Goal: Task Accomplishment & Management: Use online tool/utility

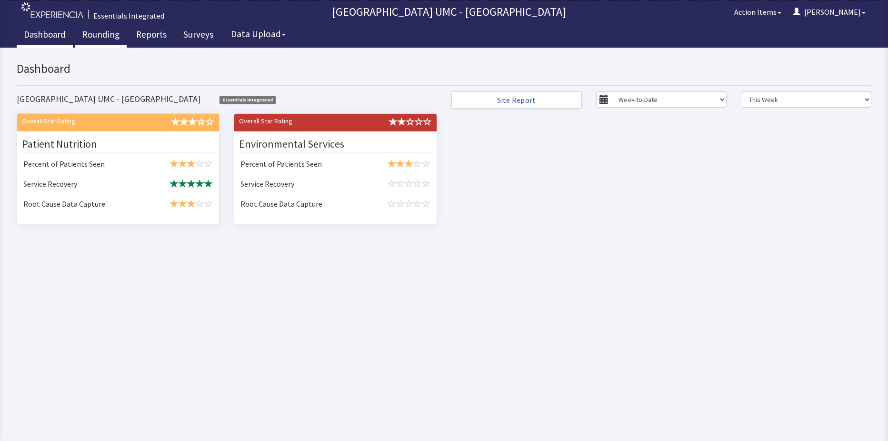
click at [101, 39] on link "Rounding" at bounding box center [100, 36] width 51 height 24
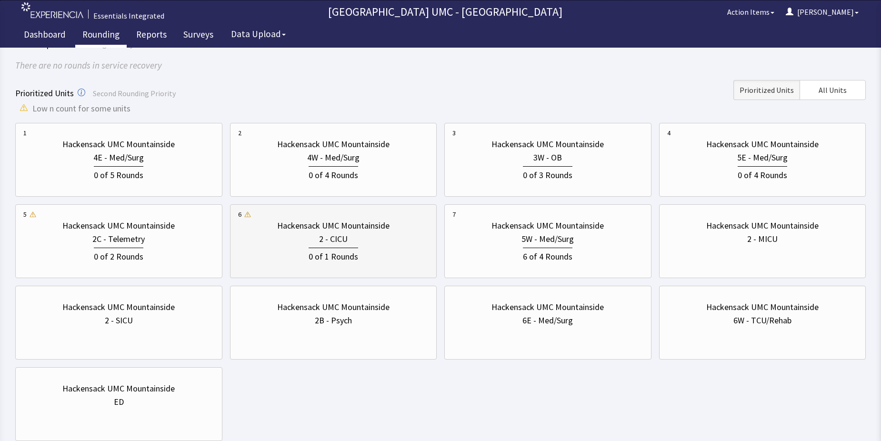
scroll to position [95, 0]
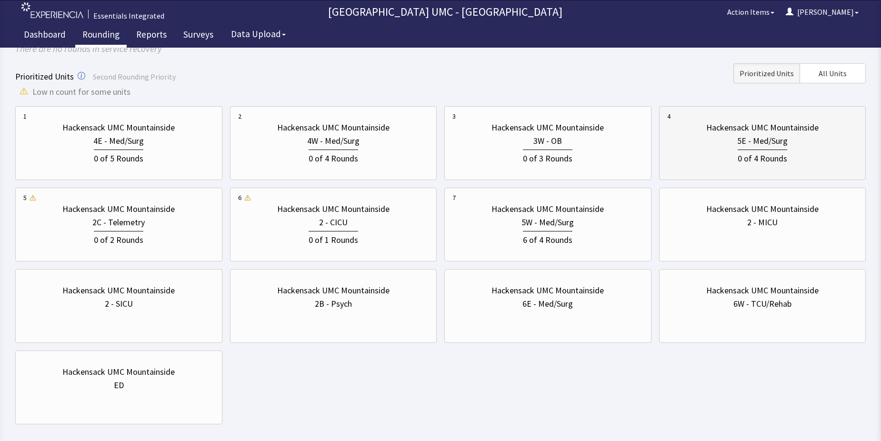
click at [712, 152] on div "0 of 4 Rounds" at bounding box center [762, 157] width 191 height 18
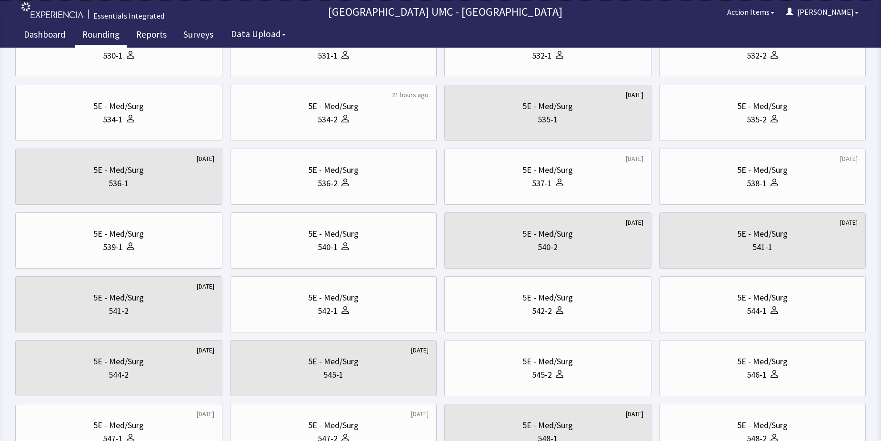
scroll to position [286, 0]
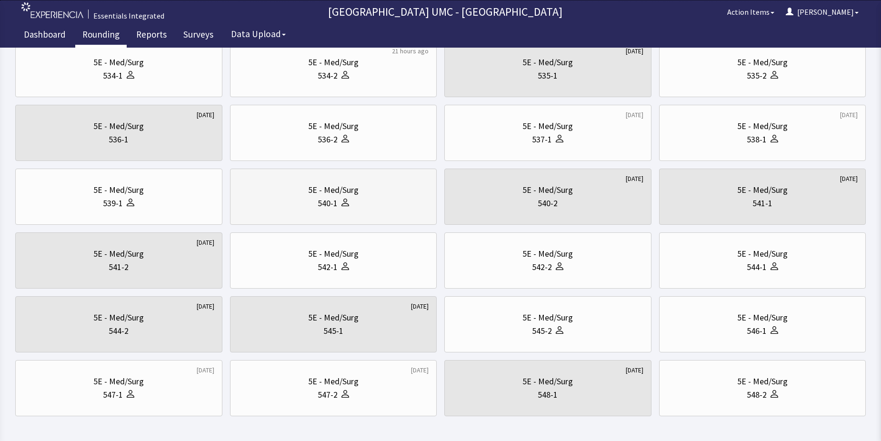
click at [324, 201] on div "540-1" at bounding box center [328, 203] width 20 height 13
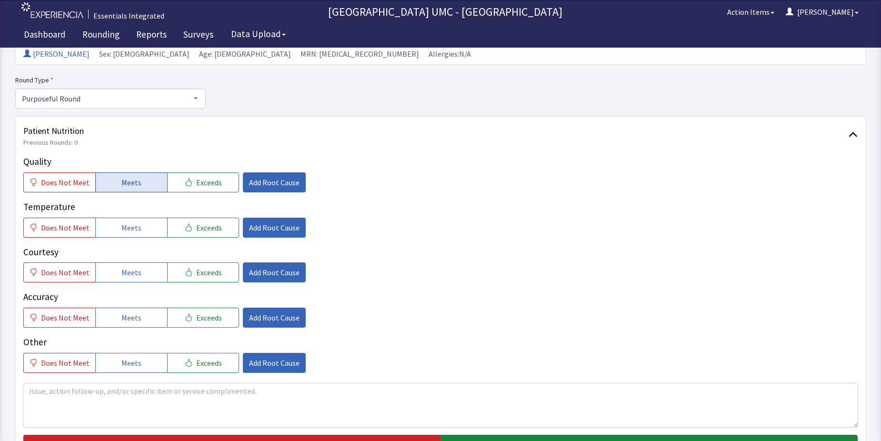
scroll to position [95, 0]
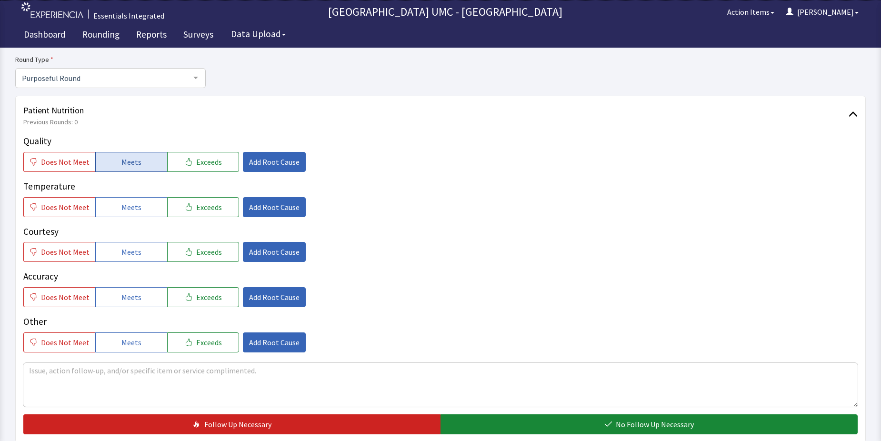
click at [142, 162] on button "Meets" at bounding box center [131, 162] width 72 height 20
click at [134, 209] on span "Meets" at bounding box center [131, 206] width 20 height 11
click at [131, 255] on span "Meets" at bounding box center [131, 251] width 20 height 11
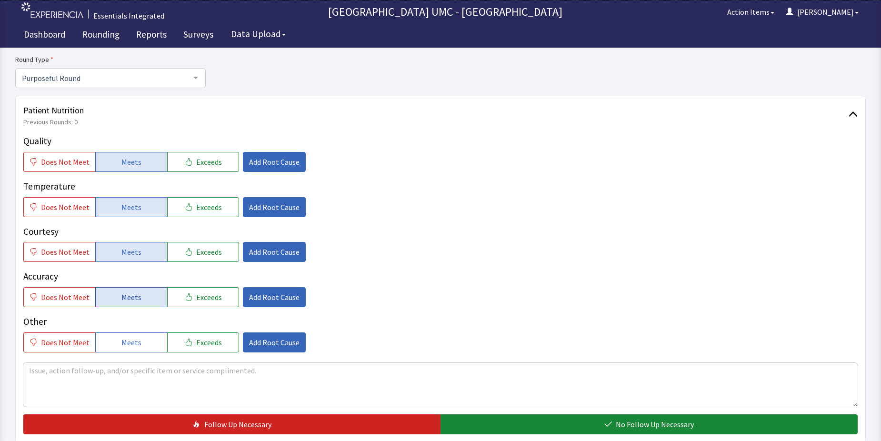
click at [123, 290] on button "Meets" at bounding box center [131, 297] width 72 height 20
drag, startPoint x: 134, startPoint y: 339, endPoint x: 479, endPoint y: 431, distance: 357.1
click at [143, 343] on button "Meets" at bounding box center [131, 342] width 72 height 20
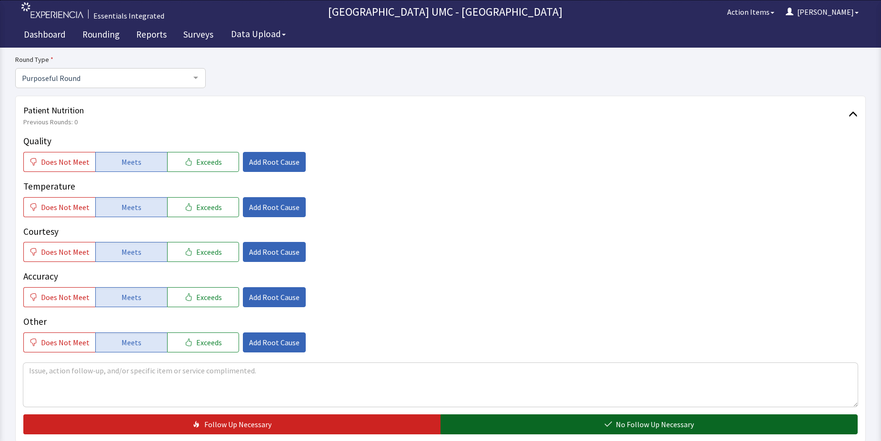
click at [598, 428] on button "No Follow Up Necessary" at bounding box center [648, 424] width 417 height 20
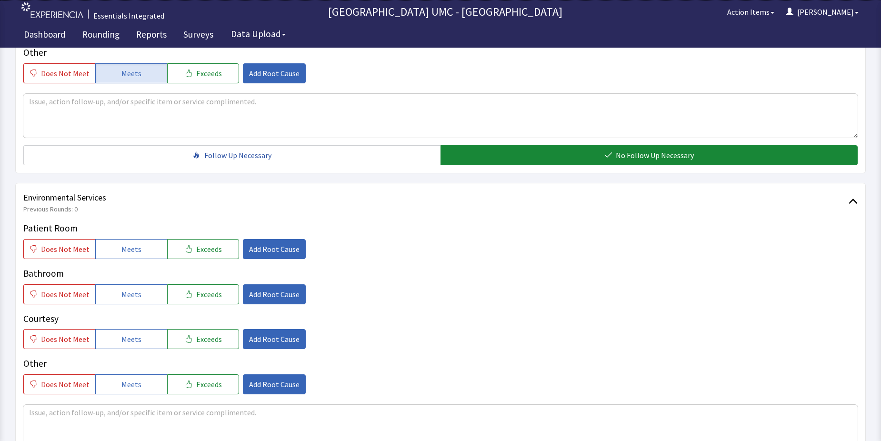
scroll to position [381, 0]
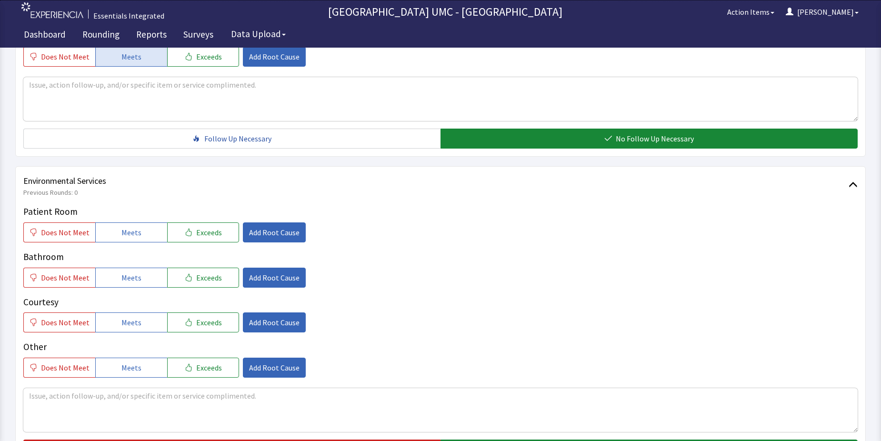
drag, startPoint x: 130, startPoint y: 230, endPoint x: 130, endPoint y: 263, distance: 32.9
click at [130, 239] on button "Meets" at bounding box center [131, 232] width 72 height 20
drag, startPoint x: 126, startPoint y: 278, endPoint x: 128, endPoint y: 301, distance: 23.4
click at [125, 284] on button "Meets" at bounding box center [131, 278] width 72 height 20
drag, startPoint x: 129, startPoint y: 324, endPoint x: 136, endPoint y: 359, distance: 35.8
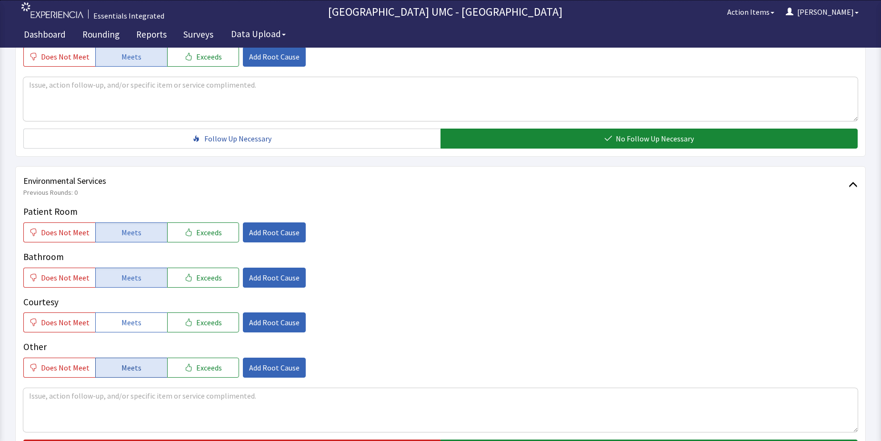
click at [133, 334] on div "Patient Room Does Not Meet Meets Exceeds Add Root Cause Bathroom Does Not Meet …" at bounding box center [440, 291] width 834 height 173
click at [126, 364] on span "Meets" at bounding box center [131, 367] width 20 height 11
click at [132, 321] on span "Meets" at bounding box center [131, 322] width 20 height 11
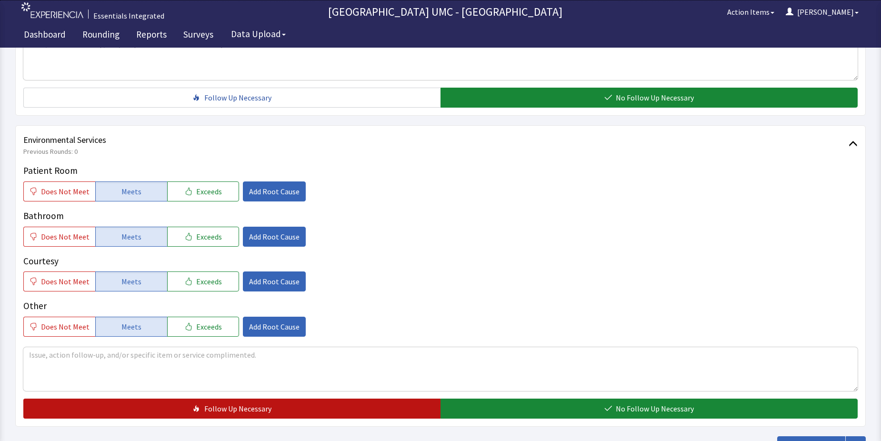
scroll to position [476, 0]
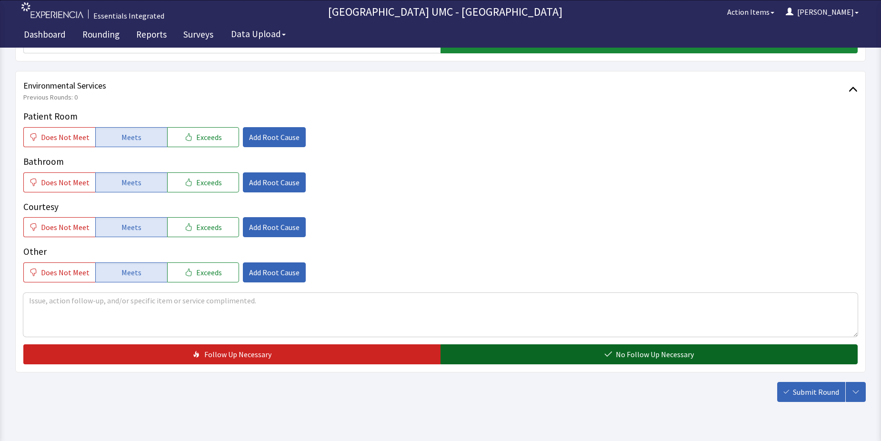
click at [583, 359] on button "No Follow Up Necessary" at bounding box center [648, 354] width 417 height 20
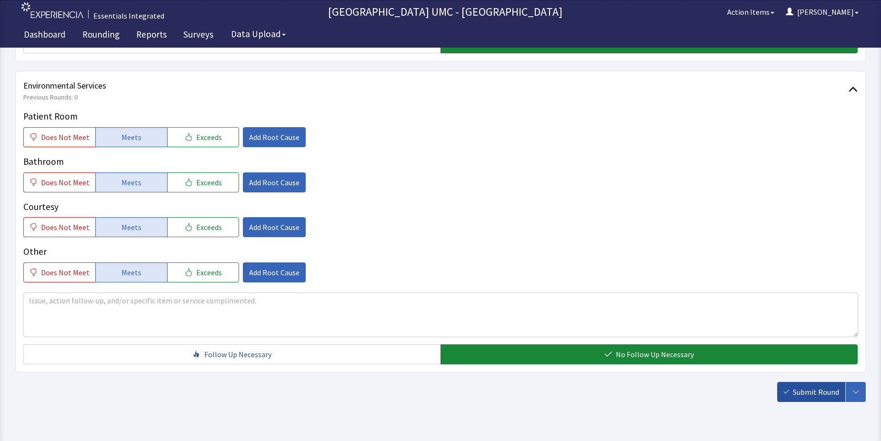
click at [794, 393] on span "Submit Round" at bounding box center [816, 391] width 46 height 11
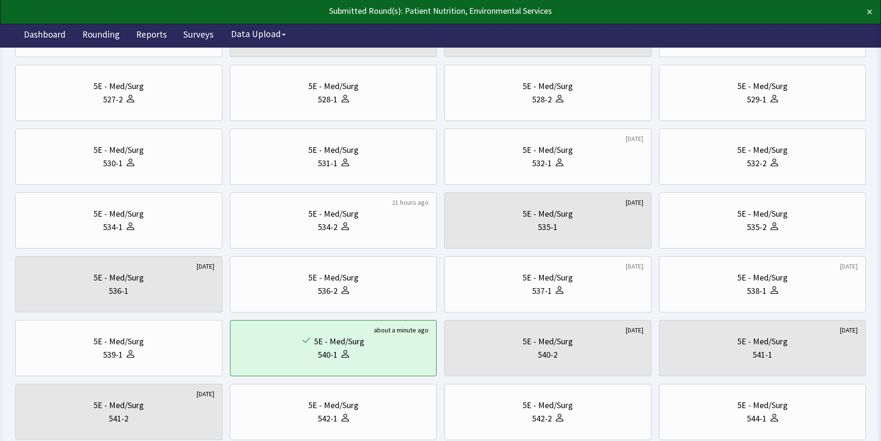
scroll to position [143, 0]
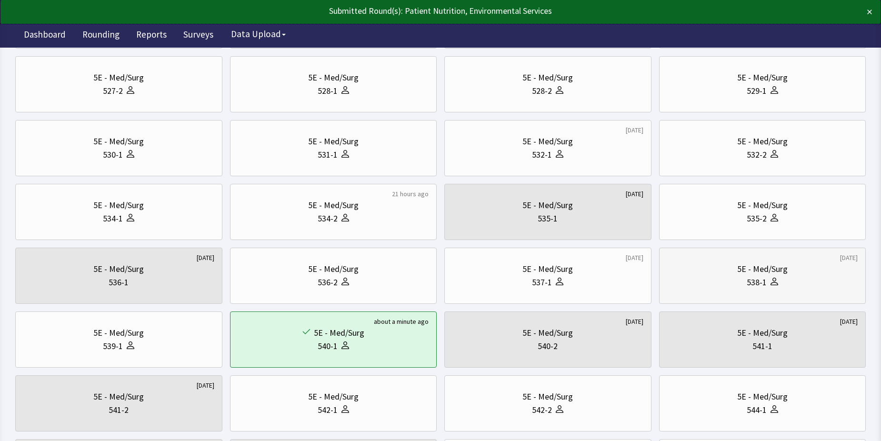
click at [741, 282] on div "538-1" at bounding box center [762, 282] width 191 height 13
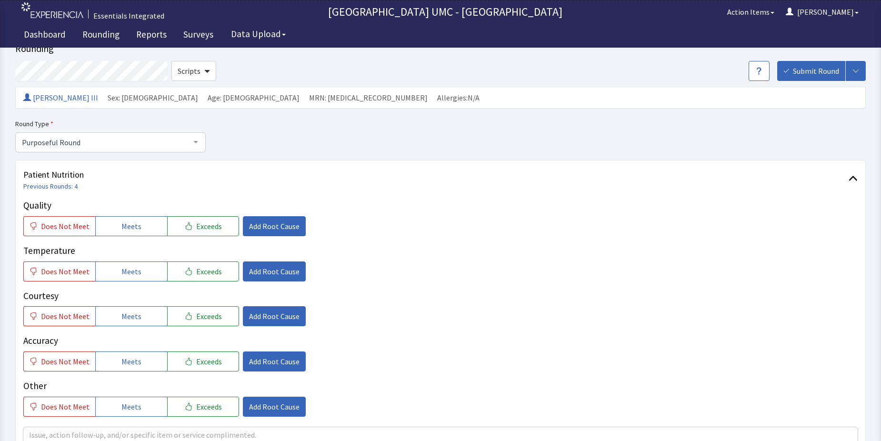
scroll to position [48, 0]
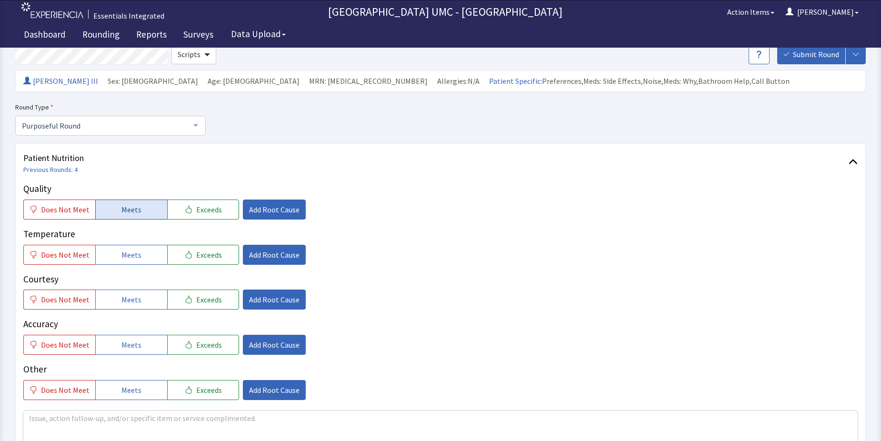
click at [129, 207] on span "Meets" at bounding box center [131, 209] width 20 height 11
click at [131, 257] on span "Meets" at bounding box center [131, 254] width 20 height 11
drag, startPoint x: 135, startPoint y: 296, endPoint x: 143, endPoint y: 337, distance: 41.3
click at [134, 303] on span "Meets" at bounding box center [131, 299] width 20 height 11
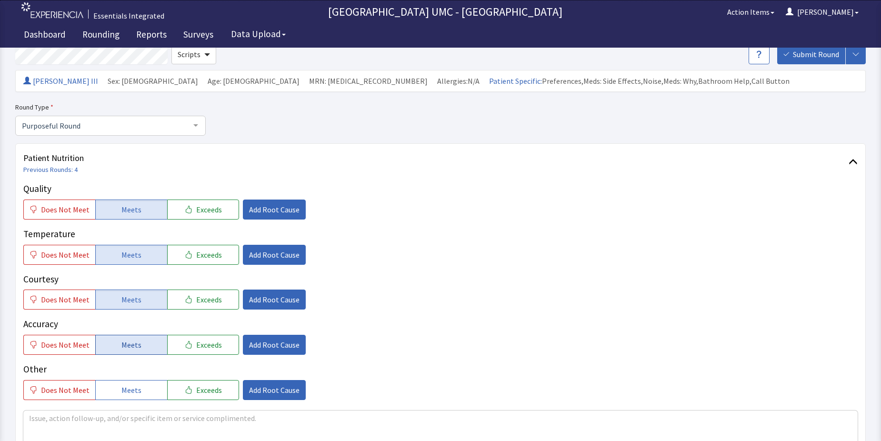
drag, startPoint x: 140, startPoint y: 341, endPoint x: 141, endPoint y: 346, distance: 4.9
click at [139, 342] on button "Meets" at bounding box center [131, 345] width 72 height 20
click at [128, 389] on span "Meets" at bounding box center [131, 389] width 20 height 11
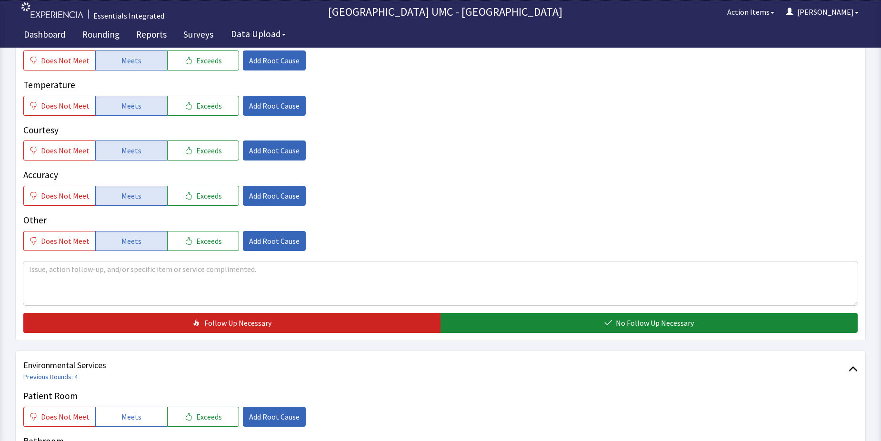
scroll to position [238, 0]
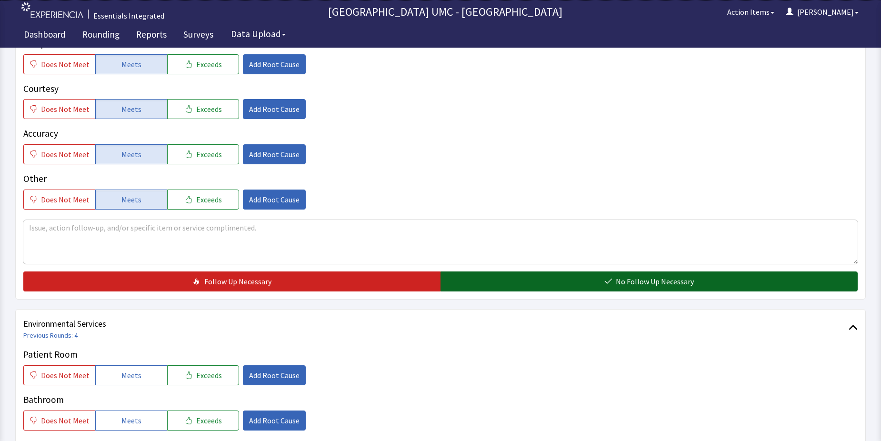
click at [562, 281] on button "No Follow Up Necessary" at bounding box center [648, 281] width 417 height 20
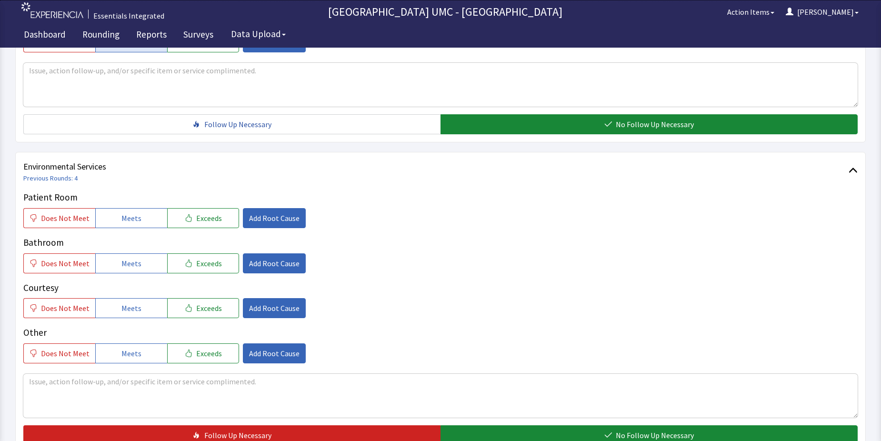
scroll to position [428, 0]
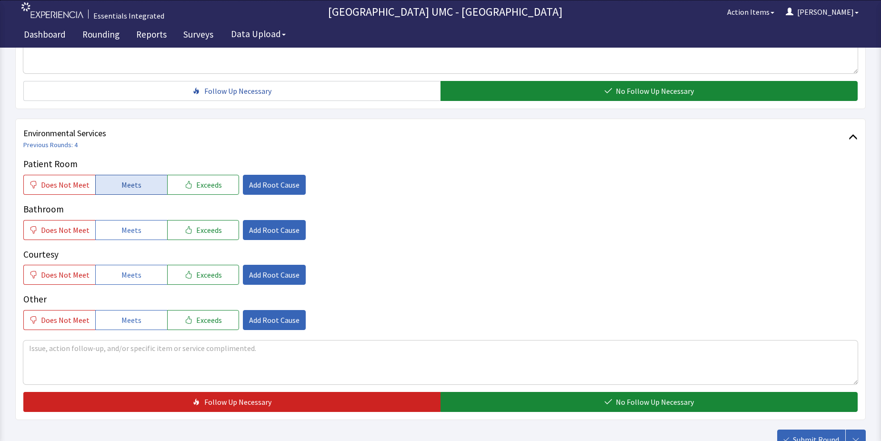
click at [124, 183] on span "Meets" at bounding box center [131, 184] width 20 height 11
click at [133, 232] on span "Meets" at bounding box center [131, 229] width 20 height 11
click at [135, 278] on span "Meets" at bounding box center [131, 274] width 20 height 11
click at [135, 321] on span "Meets" at bounding box center [131, 319] width 20 height 11
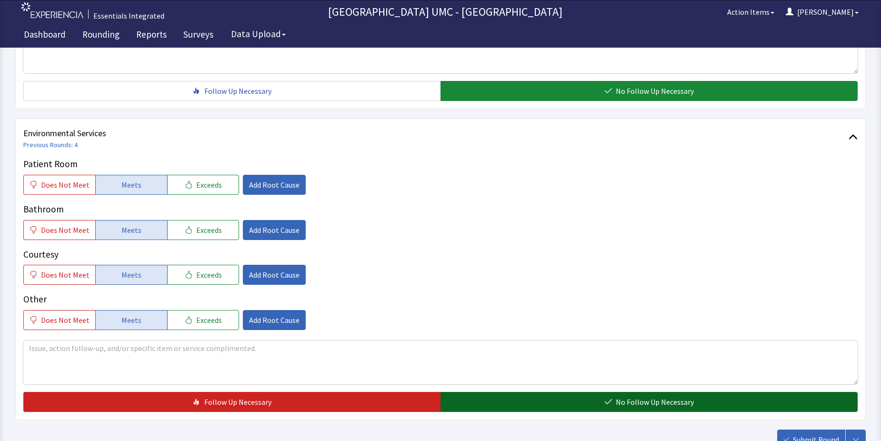
click at [599, 401] on button "No Follow Up Necessary" at bounding box center [648, 402] width 417 height 20
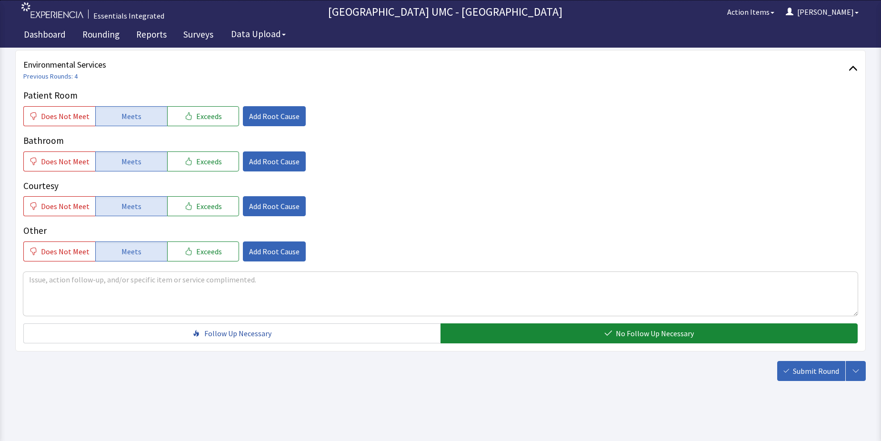
scroll to position [500, 0]
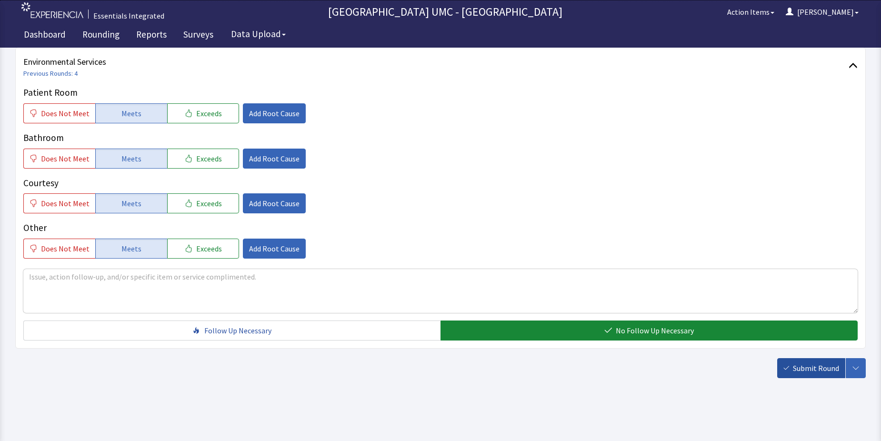
click at [793, 368] on button "Submit Round" at bounding box center [811, 368] width 68 height 20
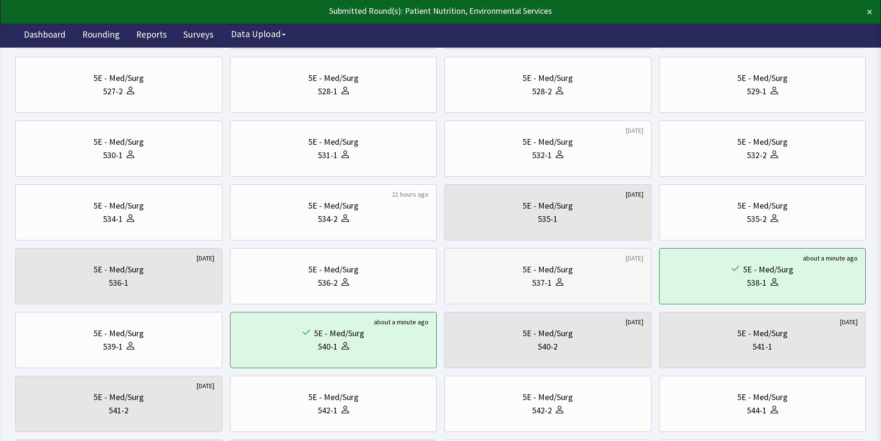
scroll to position [143, 0]
click at [540, 283] on div "537-1" at bounding box center [542, 282] width 20 height 13
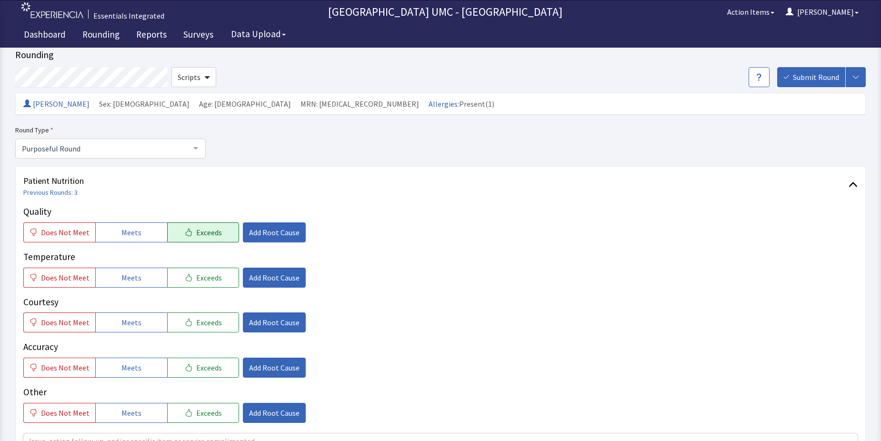
scroll to position [48, 0]
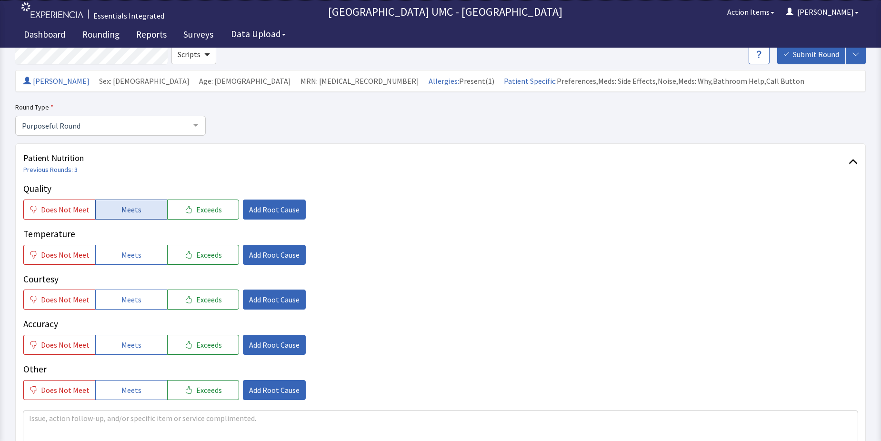
click at [122, 210] on span "Meets" at bounding box center [131, 209] width 20 height 11
click at [130, 253] on span "Meets" at bounding box center [131, 254] width 20 height 11
click at [126, 303] on span "Meets" at bounding box center [131, 299] width 20 height 11
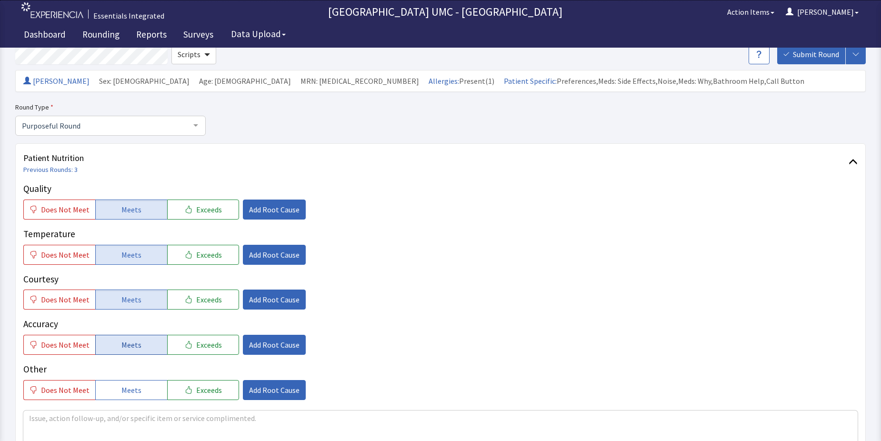
click at [132, 344] on span "Meets" at bounding box center [131, 344] width 20 height 11
drag, startPoint x: 137, startPoint y: 387, endPoint x: 148, endPoint y: 377, distance: 14.8
click at [140, 387] on button "Meets" at bounding box center [131, 390] width 72 height 20
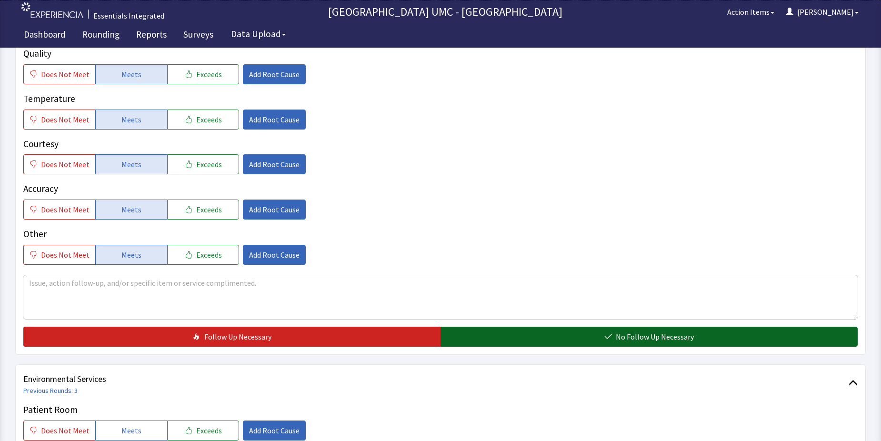
scroll to position [190, 0]
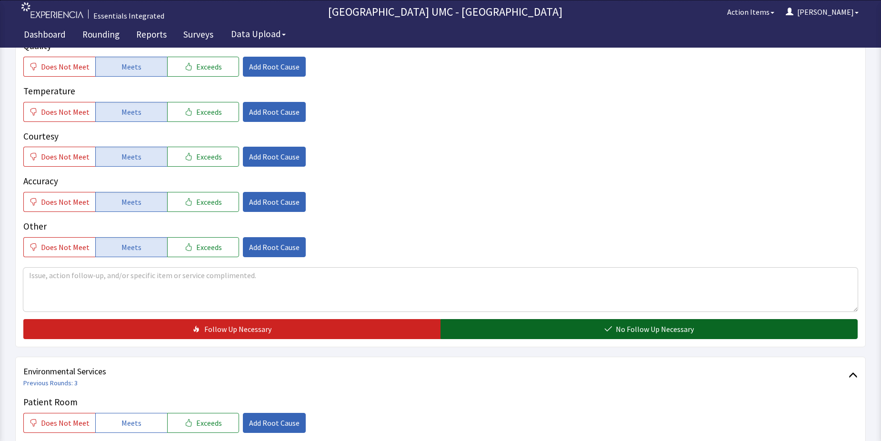
click at [625, 323] on span "No Follow Up Necessary" at bounding box center [655, 328] width 78 height 11
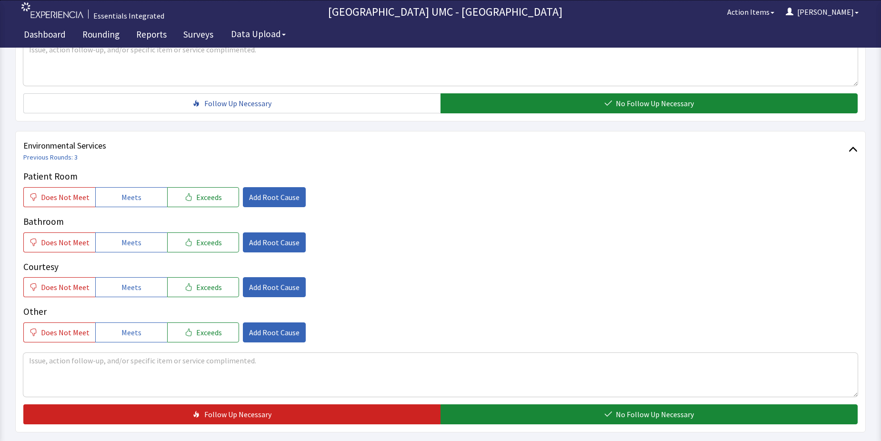
scroll to position [428, 0]
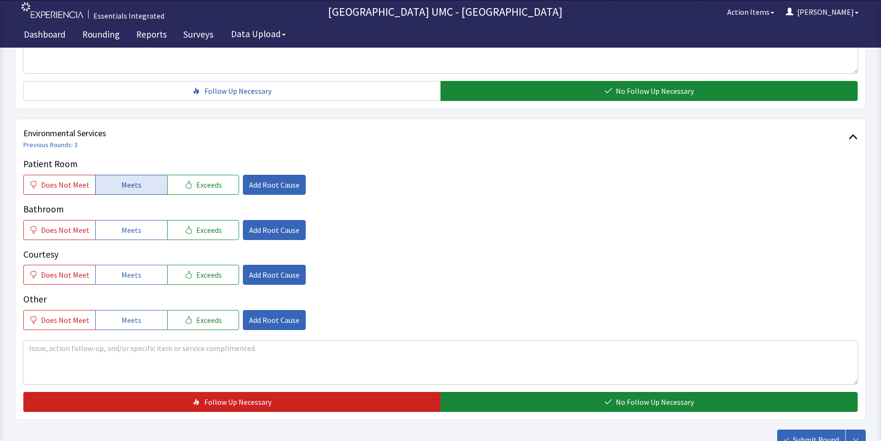
click at [121, 185] on span "Meets" at bounding box center [131, 184] width 20 height 11
click at [131, 234] on span "Meets" at bounding box center [131, 229] width 20 height 11
drag, startPoint x: 134, startPoint y: 271, endPoint x: 134, endPoint y: 279, distance: 8.6
click at [134, 277] on span "Meets" at bounding box center [131, 274] width 20 height 11
drag, startPoint x: 137, startPoint y: 318, endPoint x: 241, endPoint y: 348, distance: 109.1
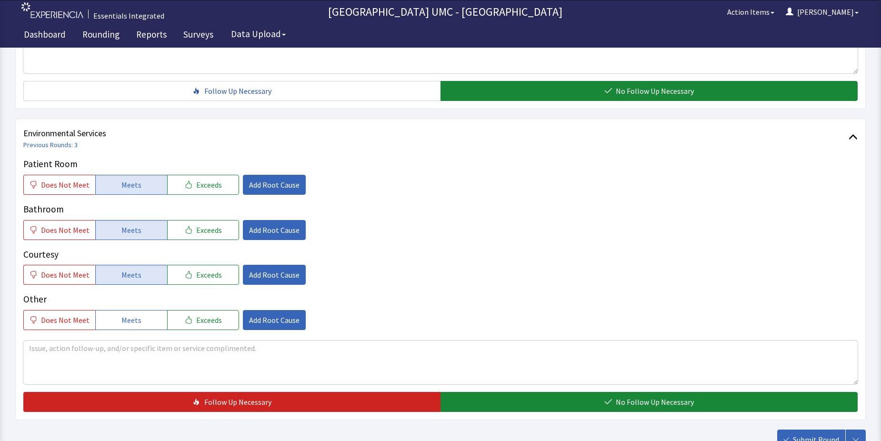
click at [155, 328] on button "Meets" at bounding box center [131, 320] width 72 height 20
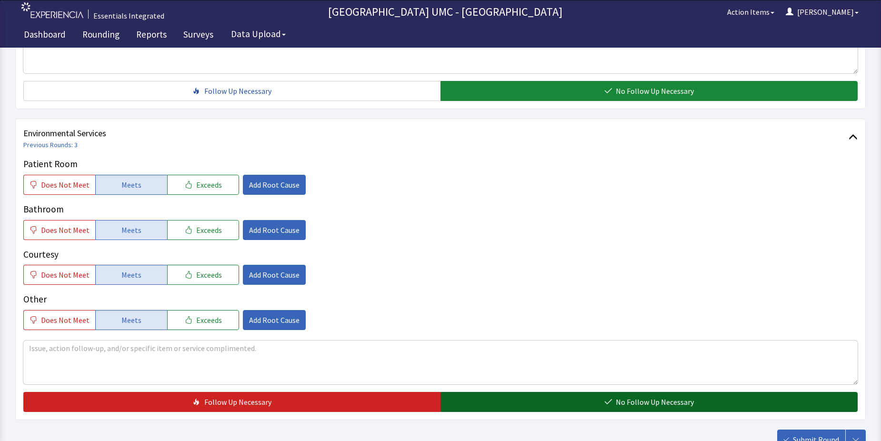
drag, startPoint x: 566, startPoint y: 395, endPoint x: 581, endPoint y: 401, distance: 16.4
click at [567, 396] on button "No Follow Up Necessary" at bounding box center [648, 402] width 417 height 20
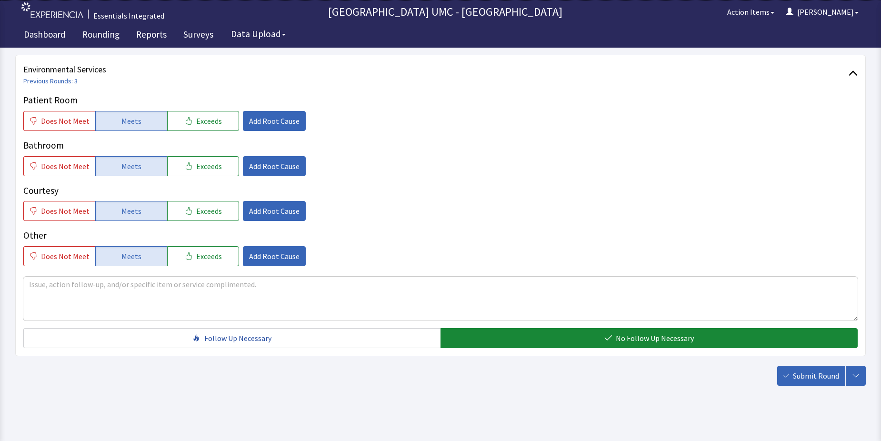
scroll to position [500, 0]
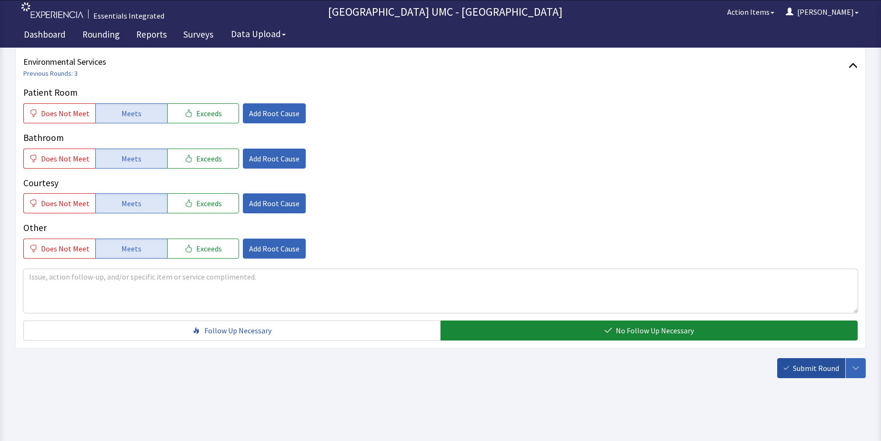
click at [806, 363] on span "Submit Round" at bounding box center [816, 367] width 46 height 11
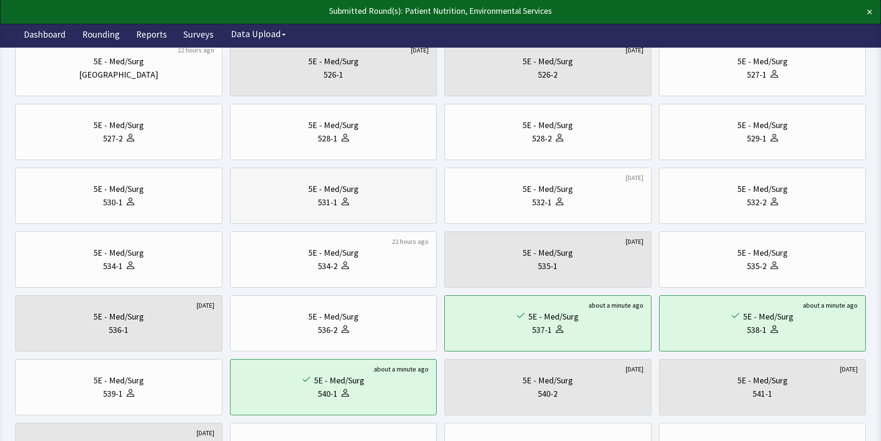
scroll to position [143, 0]
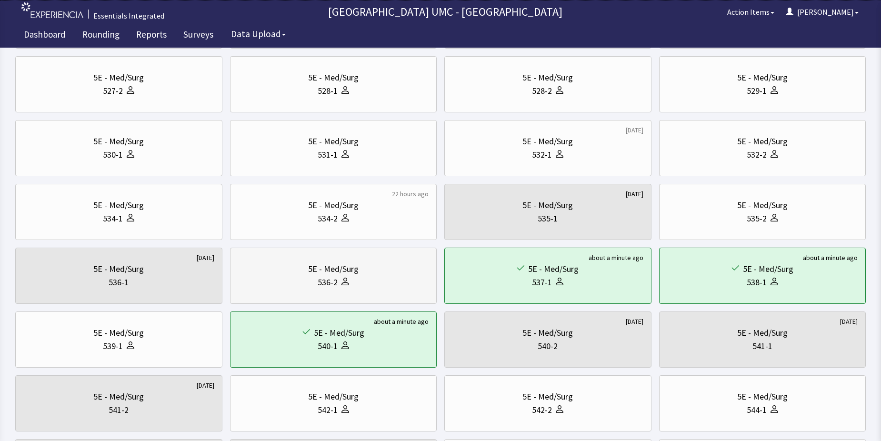
click at [313, 277] on div "536-2" at bounding box center [333, 282] width 191 height 13
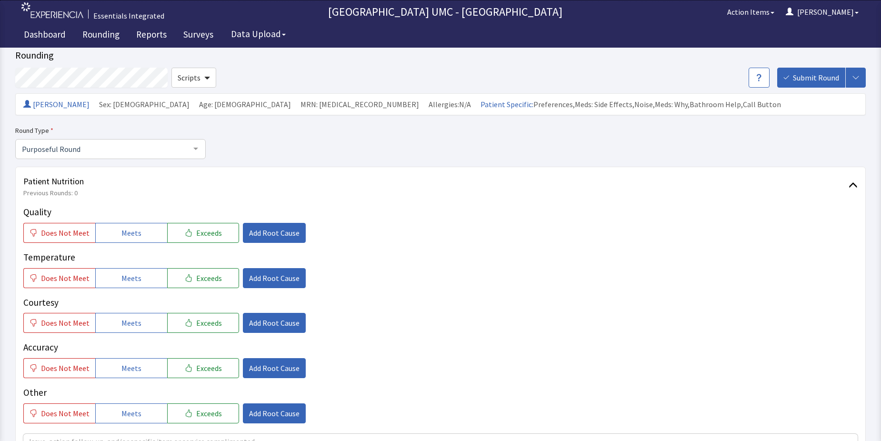
scroll to position [48, 0]
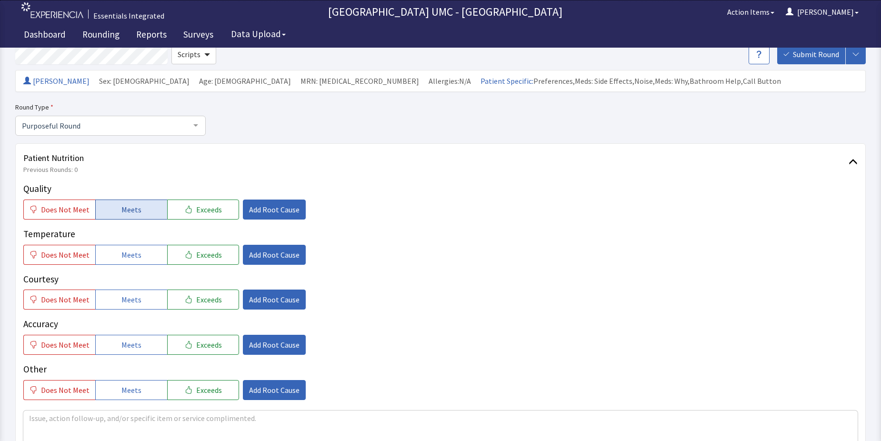
drag, startPoint x: 136, startPoint y: 206, endPoint x: 132, endPoint y: 253, distance: 47.3
click at [136, 207] on span "Meets" at bounding box center [131, 209] width 20 height 11
click at [121, 257] on span "Meets" at bounding box center [131, 254] width 20 height 11
click at [121, 304] on span "Meets" at bounding box center [131, 299] width 20 height 11
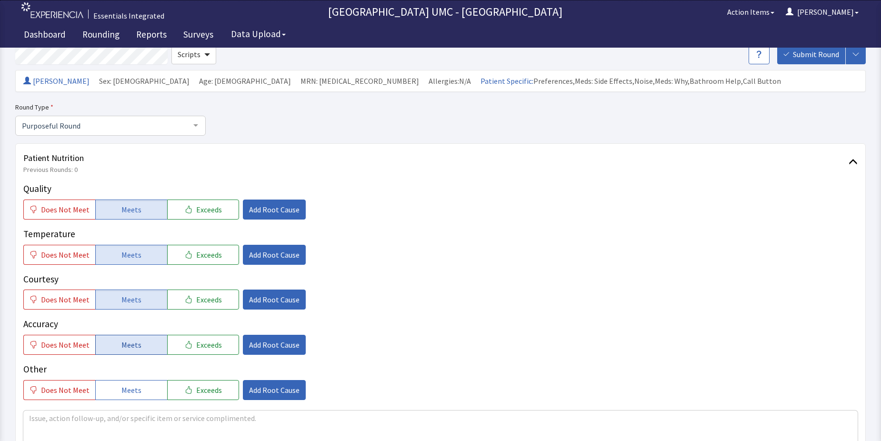
drag, startPoint x: 132, startPoint y: 339, endPoint x: 150, endPoint y: 382, distance: 46.5
click at [132, 341] on span "Meets" at bounding box center [131, 344] width 20 height 11
click at [138, 384] on button "Meets" at bounding box center [131, 390] width 72 height 20
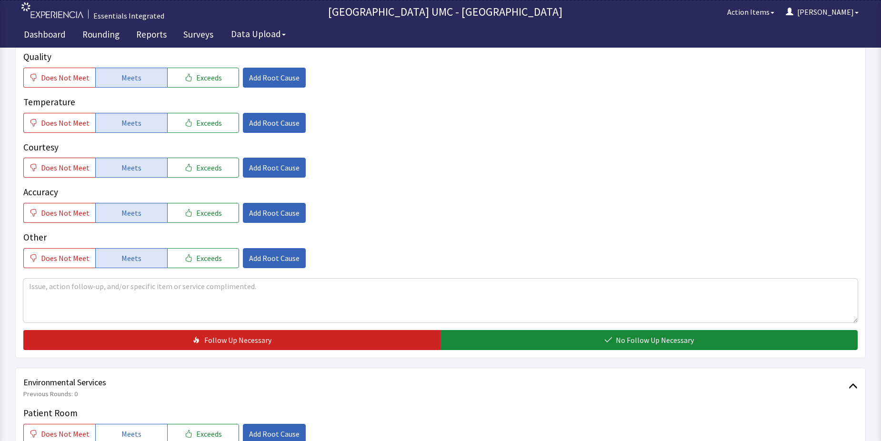
scroll to position [190, 0]
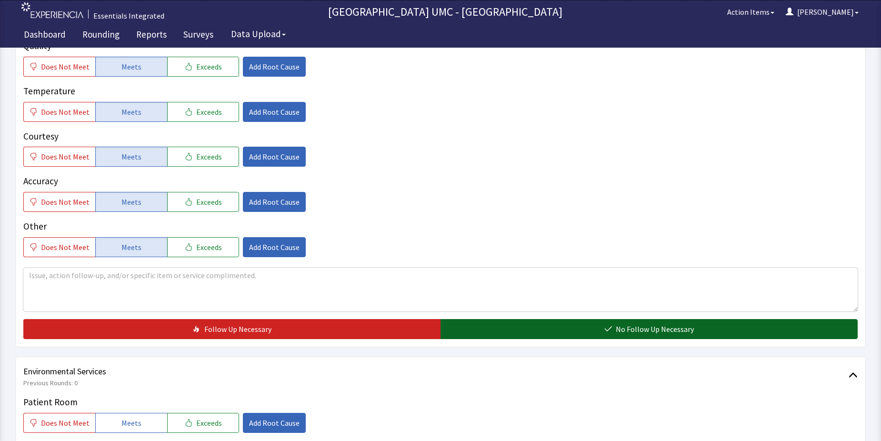
click at [556, 328] on button "No Follow Up Necessary" at bounding box center [648, 329] width 417 height 20
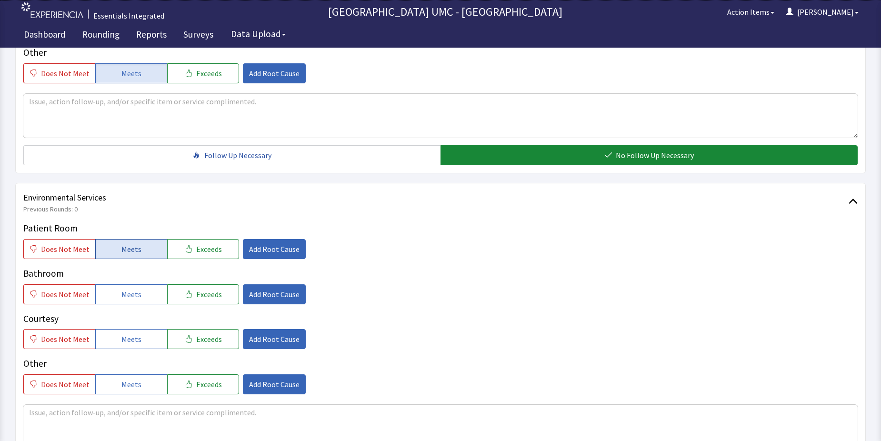
scroll to position [381, 0]
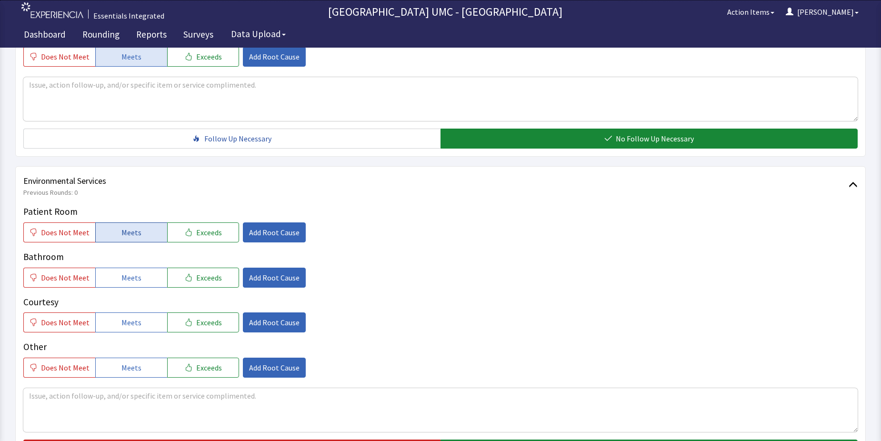
click at [129, 237] on span "Meets" at bounding box center [131, 232] width 20 height 11
click at [138, 279] on button "Meets" at bounding box center [131, 278] width 72 height 20
click at [133, 324] on span "Meets" at bounding box center [131, 322] width 20 height 11
click at [139, 369] on button "Meets" at bounding box center [131, 368] width 72 height 20
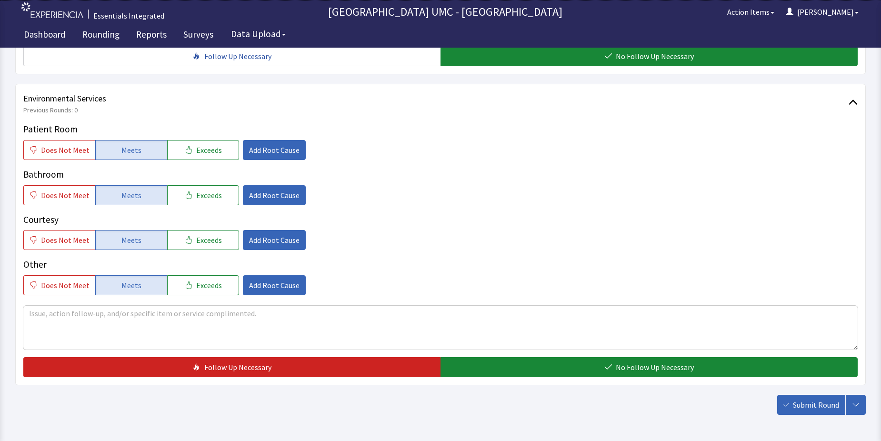
scroll to position [476, 0]
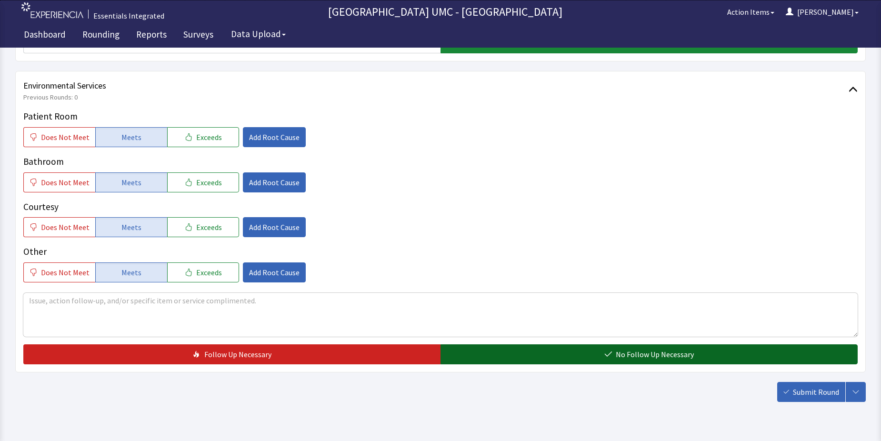
click at [592, 348] on button "No Follow Up Necessary" at bounding box center [648, 354] width 417 height 20
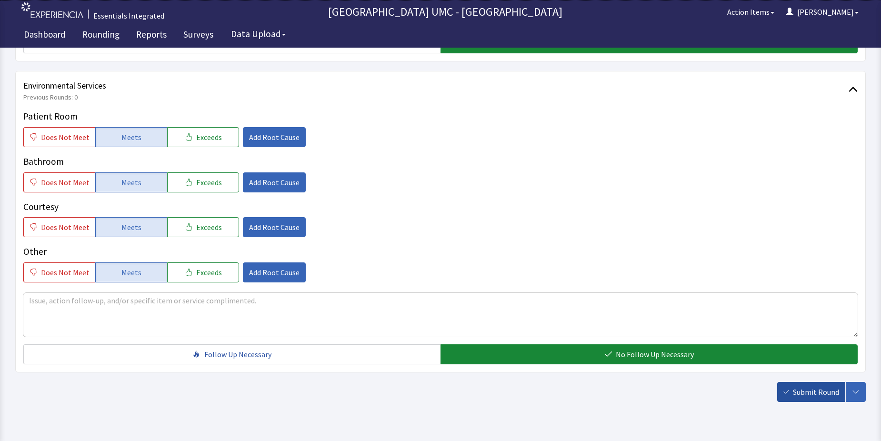
click at [811, 390] on span "Submit Round" at bounding box center [816, 391] width 46 height 11
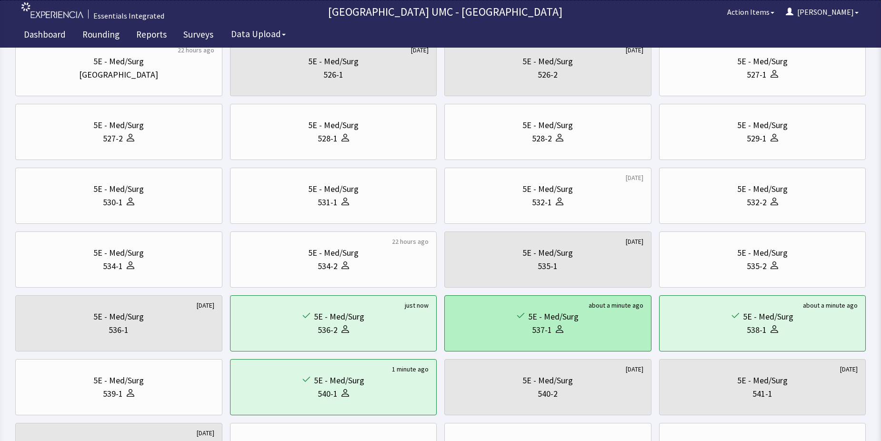
scroll to position [143, 0]
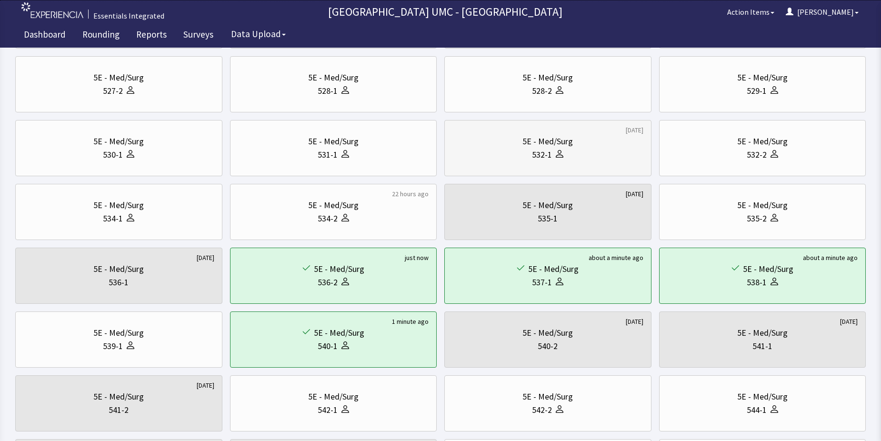
click at [533, 149] on div "532-1" at bounding box center [542, 154] width 20 height 13
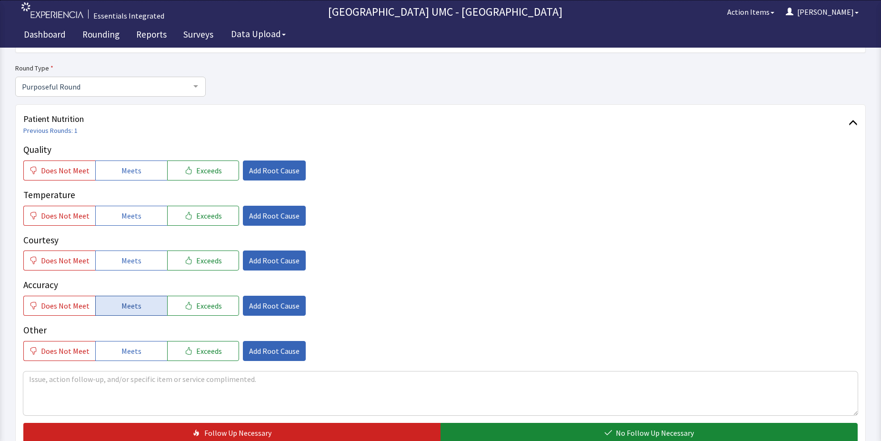
scroll to position [95, 0]
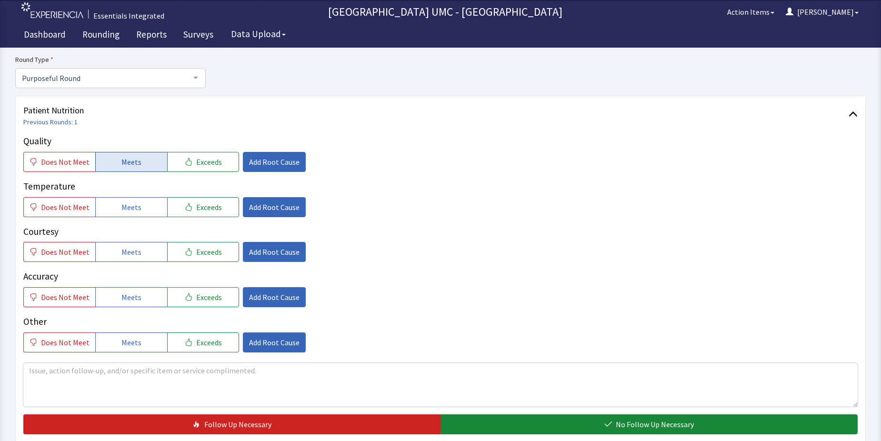
click at [121, 160] on span "Meets" at bounding box center [131, 161] width 20 height 11
click at [128, 209] on span "Meets" at bounding box center [131, 206] width 20 height 11
click at [131, 249] on span "Meets" at bounding box center [131, 251] width 20 height 11
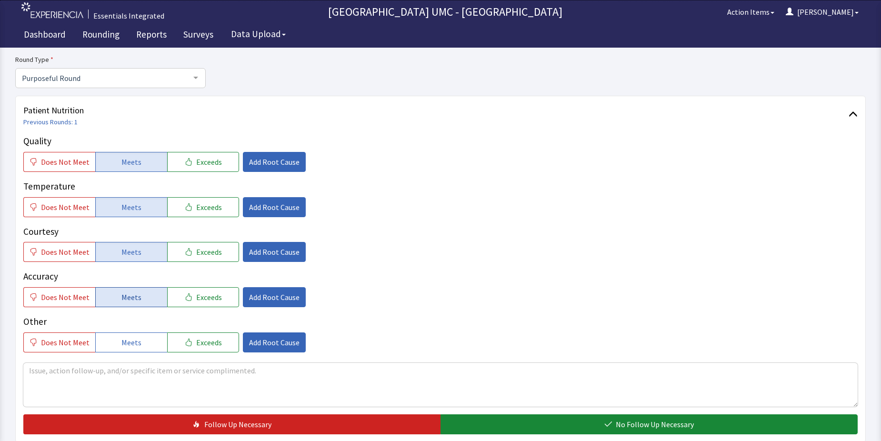
click at [129, 301] on span "Meets" at bounding box center [131, 296] width 20 height 11
click at [135, 342] on span "Meets" at bounding box center [131, 342] width 20 height 11
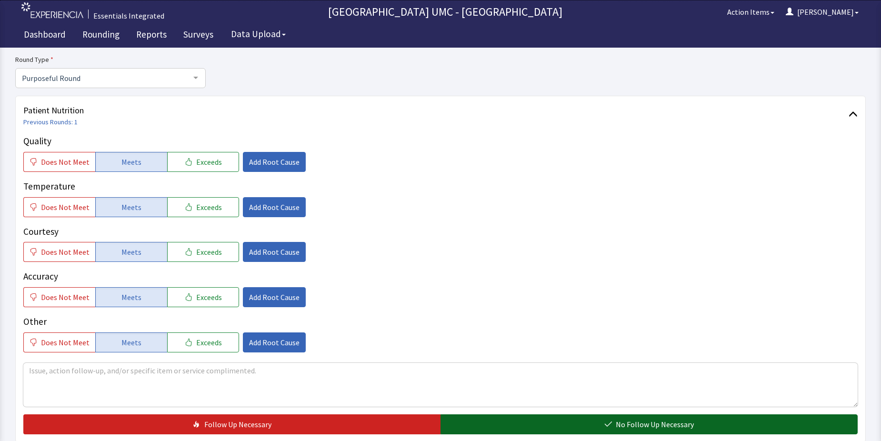
click at [622, 423] on span "No Follow Up Necessary" at bounding box center [655, 423] width 78 height 11
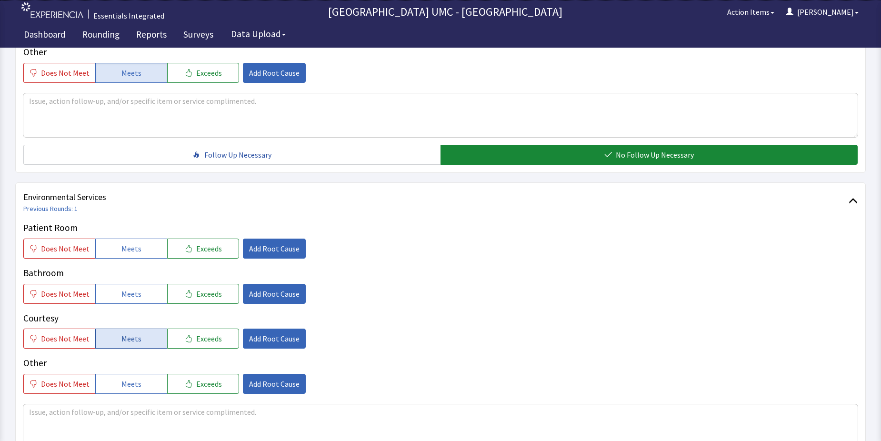
scroll to position [381, 0]
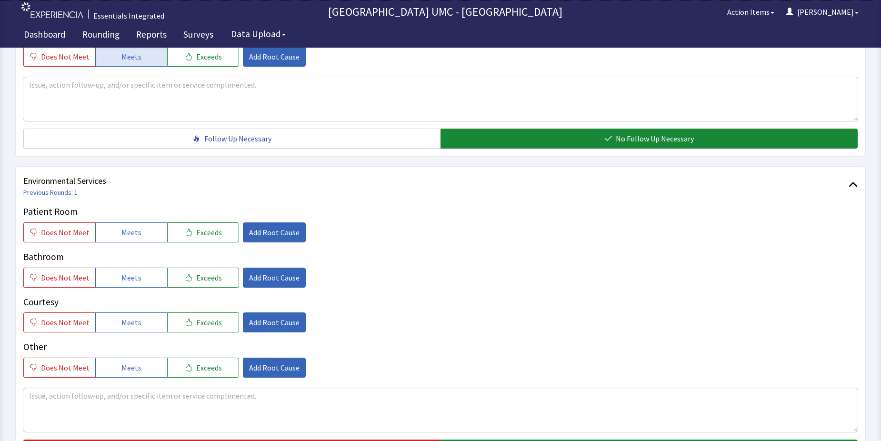
drag, startPoint x: 126, startPoint y: 233, endPoint x: 133, endPoint y: 251, distance: 19.3
click at [127, 236] on span "Meets" at bounding box center [131, 232] width 20 height 11
drag, startPoint x: 134, startPoint y: 277, endPoint x: 145, endPoint y: 314, distance: 38.6
click at [136, 283] on button "Meets" at bounding box center [131, 278] width 72 height 20
click at [142, 325] on button "Meets" at bounding box center [131, 322] width 72 height 20
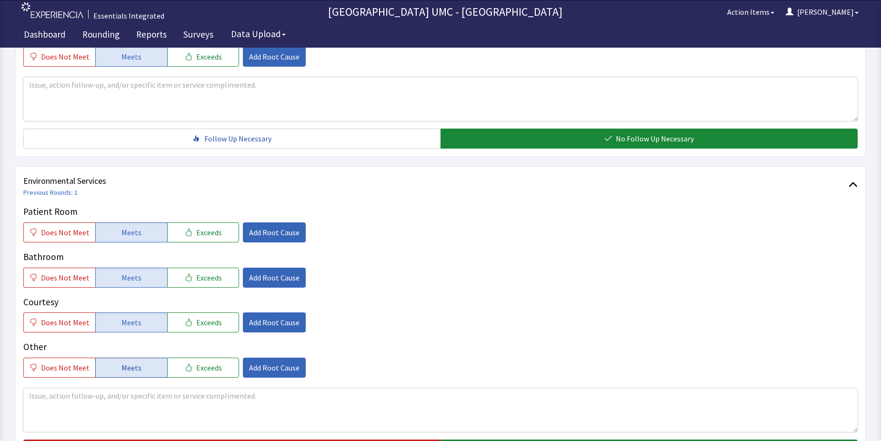
drag, startPoint x: 132, startPoint y: 368, endPoint x: 310, endPoint y: 359, distance: 178.3
click at [133, 368] on span "Meets" at bounding box center [131, 367] width 20 height 11
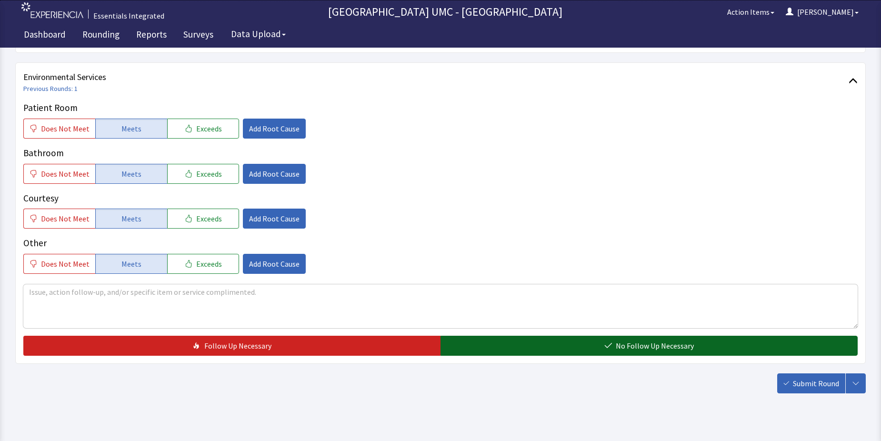
scroll to position [500, 0]
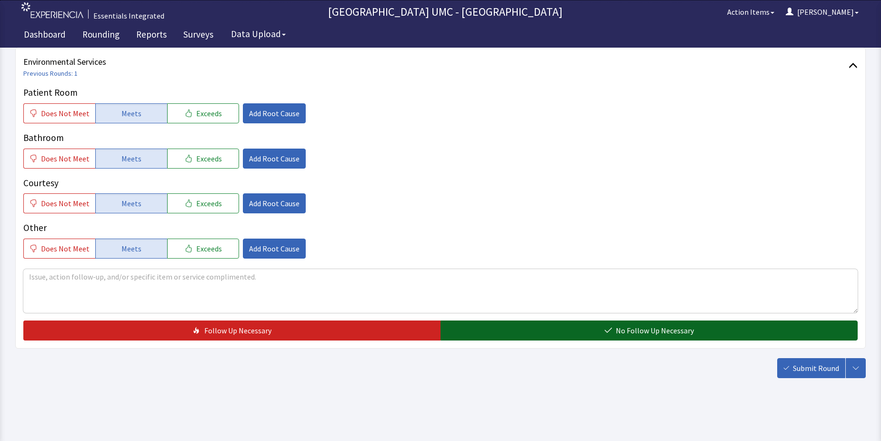
click at [579, 327] on button "No Follow Up Necessary" at bounding box center [648, 330] width 417 height 20
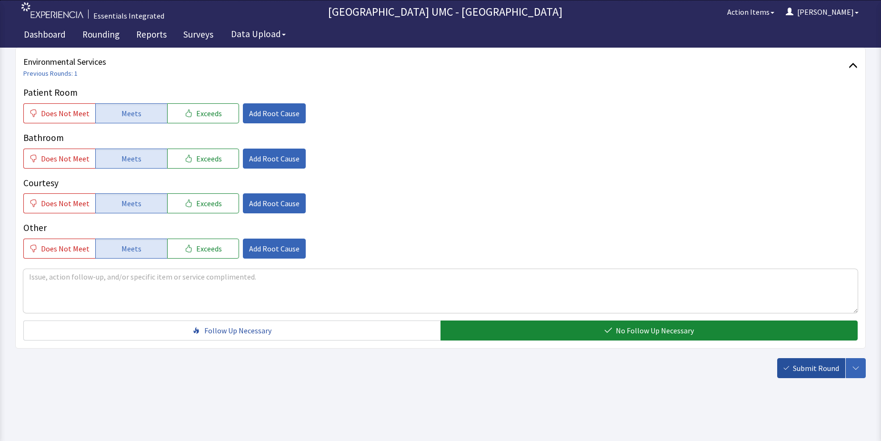
click at [786, 367] on icon "button" at bounding box center [786, 368] width 6 height 6
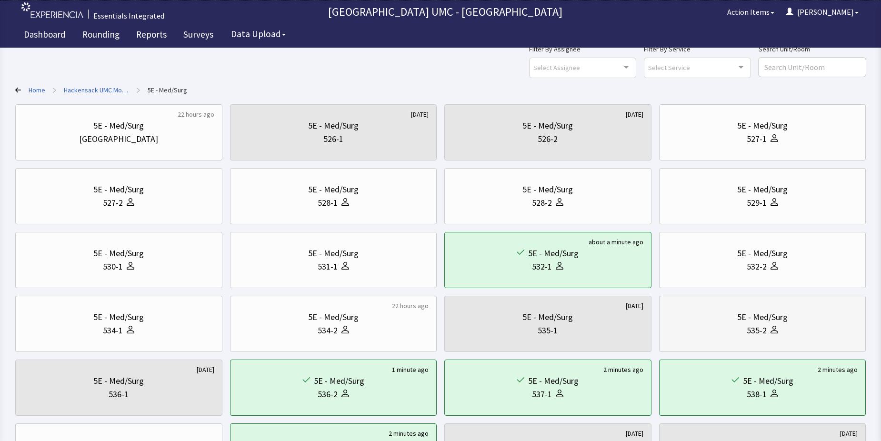
scroll to position [48, 0]
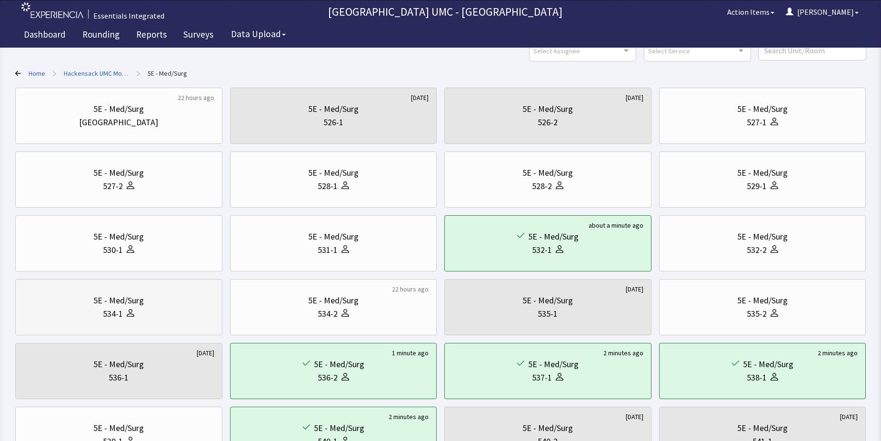
click at [135, 313] on div "534-1" at bounding box center [118, 313] width 191 height 13
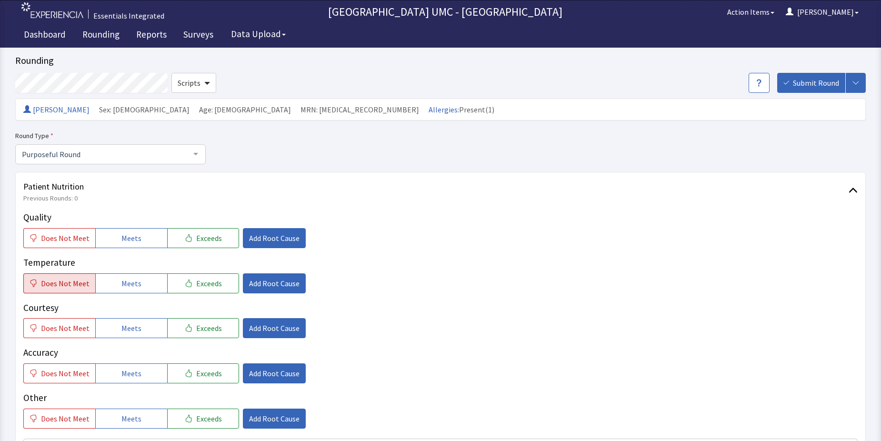
scroll to position [48, 0]
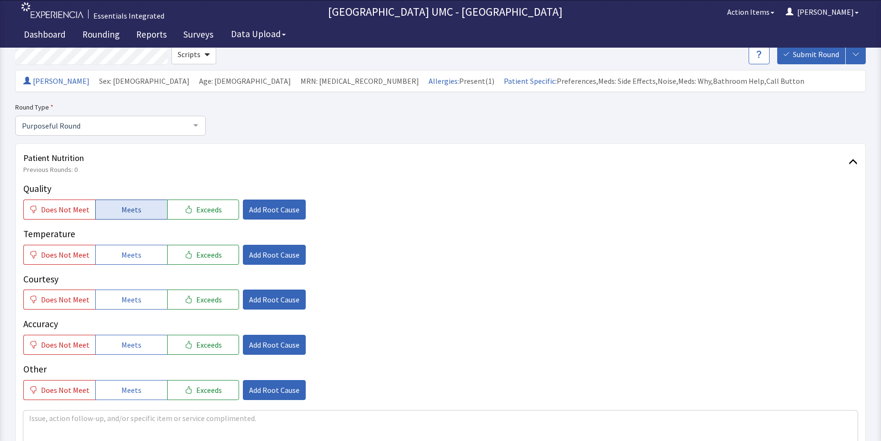
click at [135, 202] on button "Meets" at bounding box center [131, 209] width 72 height 20
click at [127, 257] on span "Meets" at bounding box center [131, 254] width 20 height 11
click at [128, 296] on span "Meets" at bounding box center [131, 299] width 20 height 11
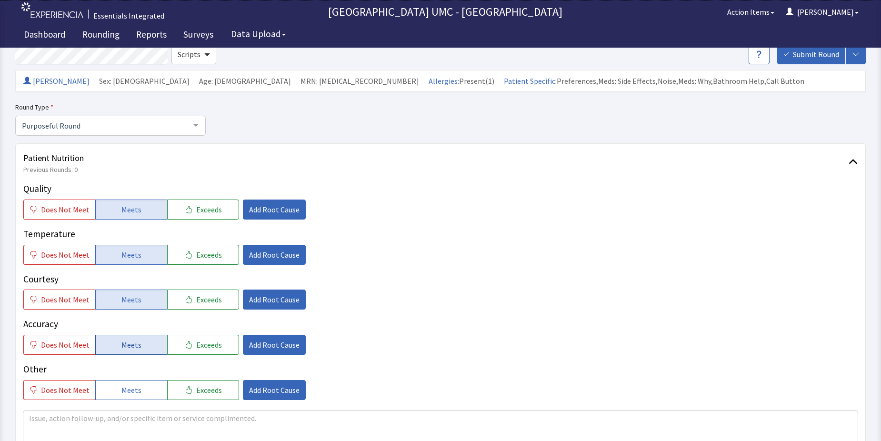
click at [129, 344] on span "Meets" at bounding box center [131, 344] width 20 height 11
click at [134, 388] on span "Meets" at bounding box center [131, 389] width 20 height 11
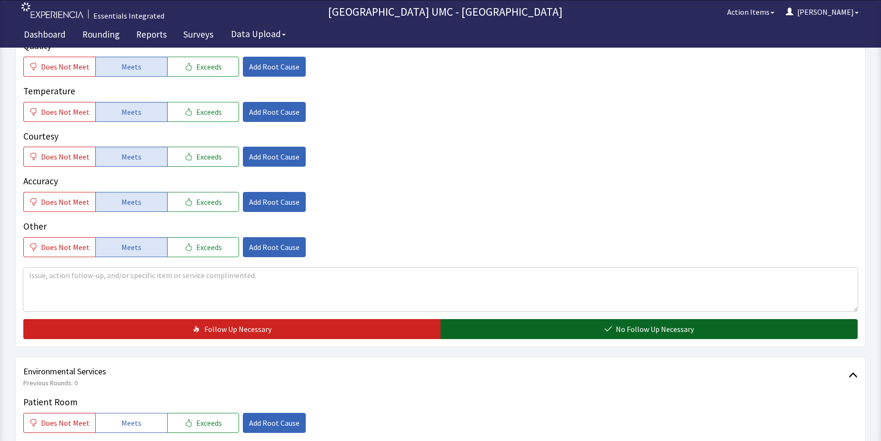
click at [619, 327] on span "No Follow Up Necessary" at bounding box center [655, 328] width 78 height 11
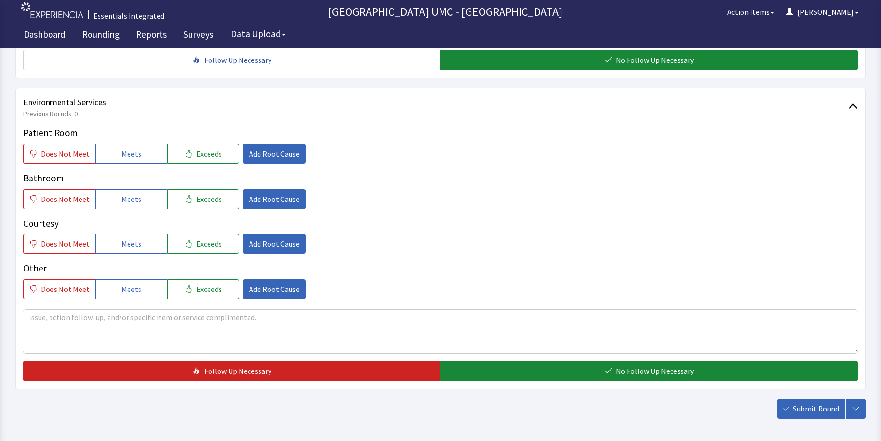
scroll to position [476, 0]
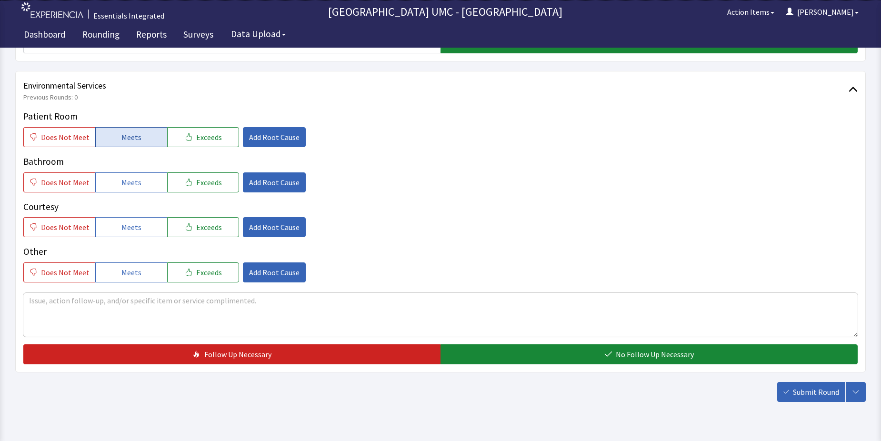
click at [130, 139] on span "Meets" at bounding box center [131, 136] width 20 height 11
click at [127, 182] on span "Meets" at bounding box center [131, 182] width 20 height 11
click at [127, 233] on button "Meets" at bounding box center [131, 227] width 72 height 20
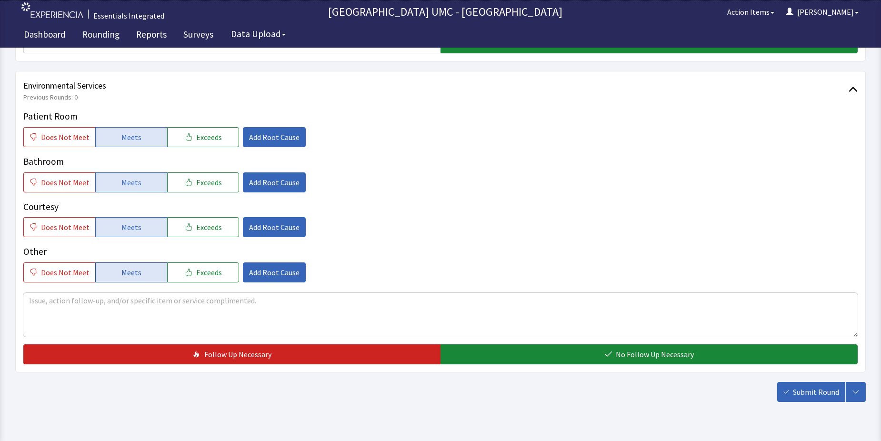
click at [131, 270] on span "Meets" at bounding box center [131, 272] width 20 height 11
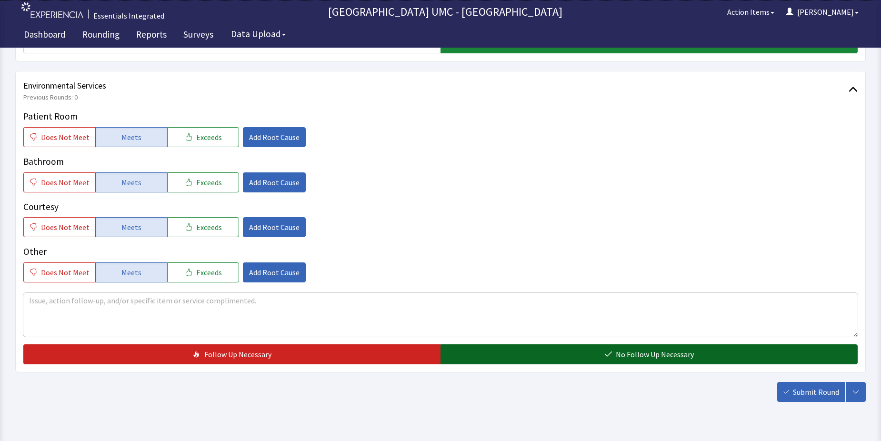
click at [603, 353] on button "No Follow Up Necessary" at bounding box center [648, 354] width 417 height 20
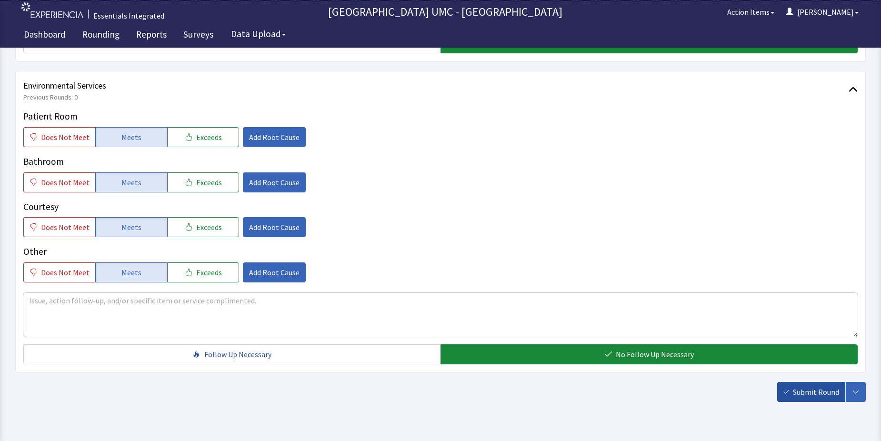
click at [808, 393] on span "Submit Round" at bounding box center [816, 391] width 46 height 11
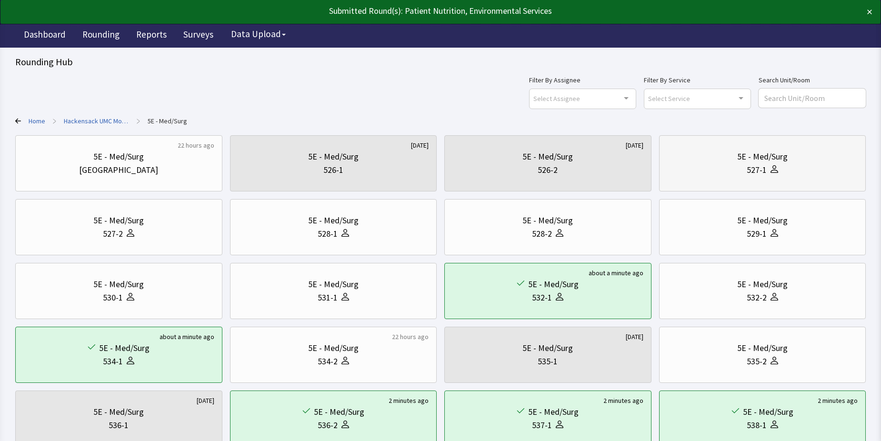
click at [713, 156] on div "5E - Med/Surg" at bounding box center [762, 156] width 191 height 13
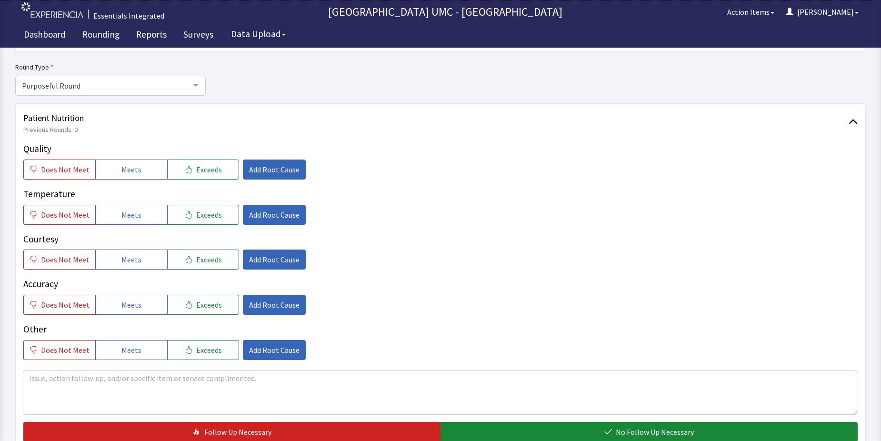
scroll to position [95, 0]
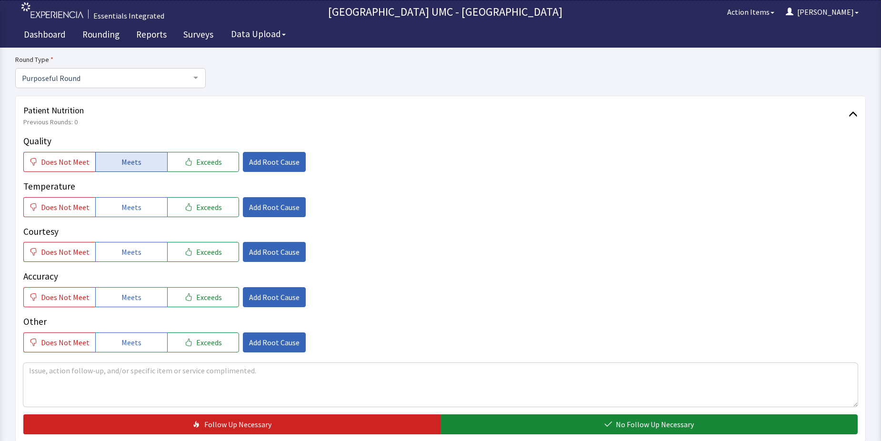
click at [111, 167] on button "Meets" at bounding box center [131, 162] width 72 height 20
click at [132, 206] on span "Meets" at bounding box center [131, 206] width 20 height 11
click at [133, 246] on span "Meets" at bounding box center [131, 251] width 20 height 11
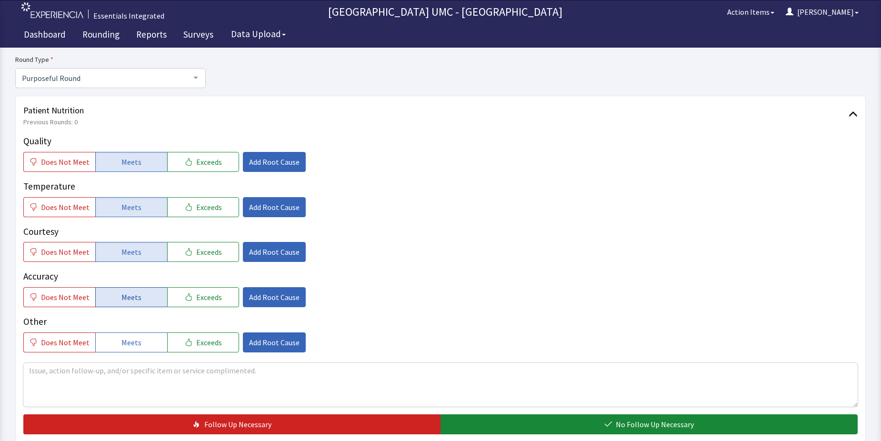
click at [136, 299] on span "Meets" at bounding box center [131, 296] width 20 height 11
click at [136, 334] on button "Meets" at bounding box center [131, 342] width 72 height 20
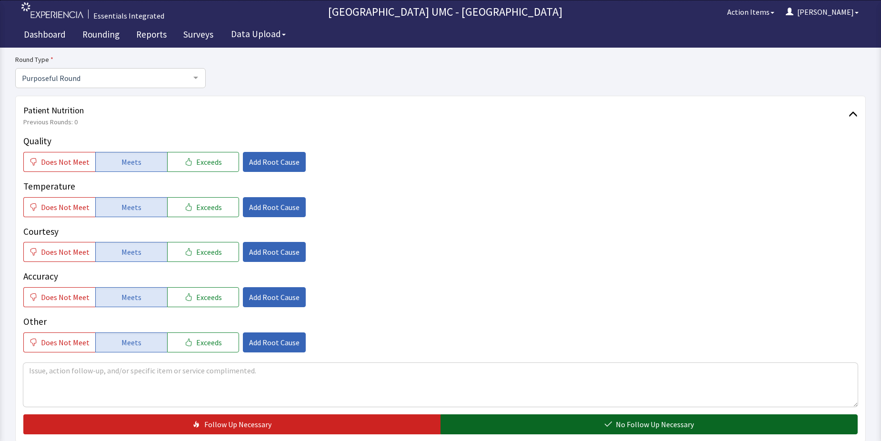
click at [595, 421] on button "No Follow Up Necessary" at bounding box center [648, 424] width 417 height 20
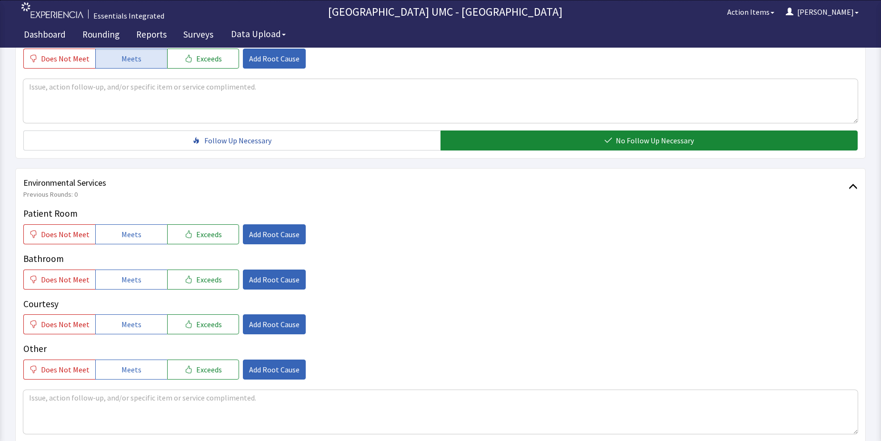
scroll to position [381, 0]
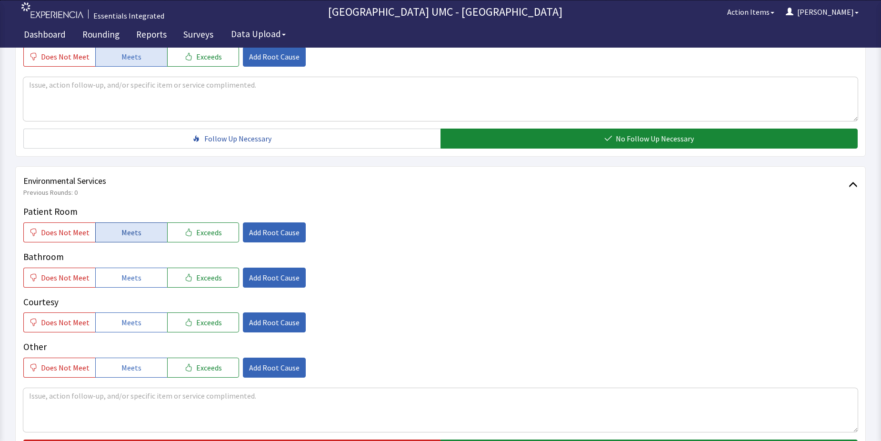
click at [128, 235] on span "Meets" at bounding box center [131, 232] width 20 height 11
drag, startPoint x: 125, startPoint y: 279, endPoint x: 131, endPoint y: 307, distance: 28.3
click at [125, 283] on button "Meets" at bounding box center [131, 278] width 72 height 20
click at [131, 328] on span "Meets" at bounding box center [131, 322] width 20 height 11
click at [143, 370] on button "Meets" at bounding box center [131, 368] width 72 height 20
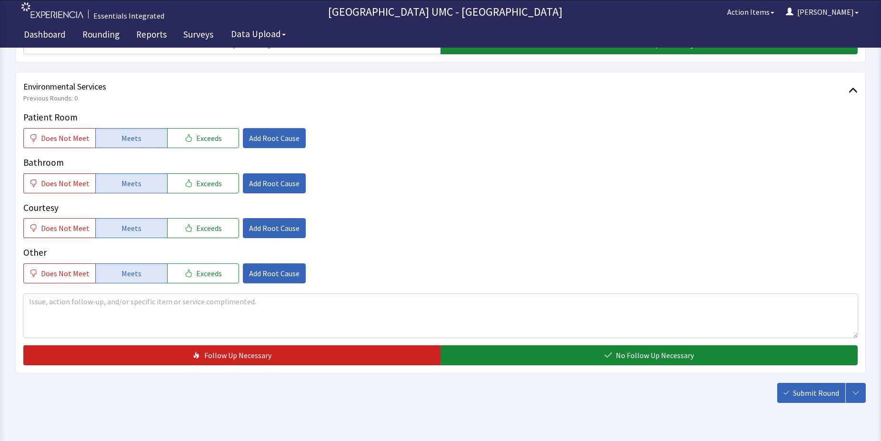
scroll to position [500, 0]
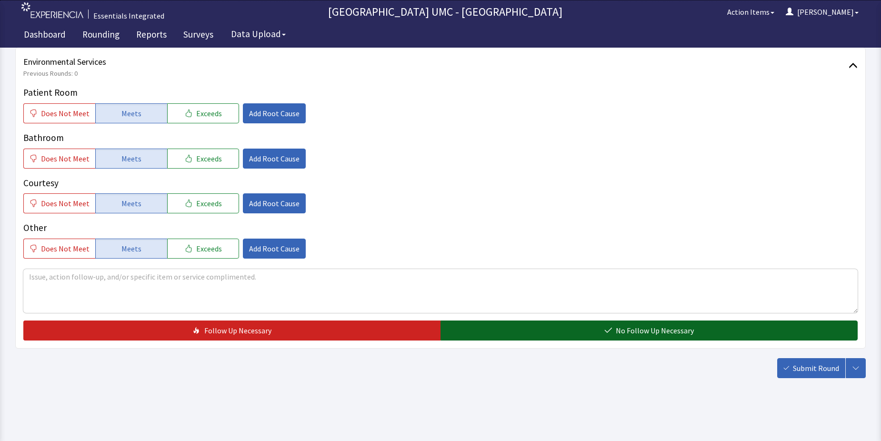
click at [622, 335] on span "No Follow Up Necessary" at bounding box center [655, 330] width 78 height 11
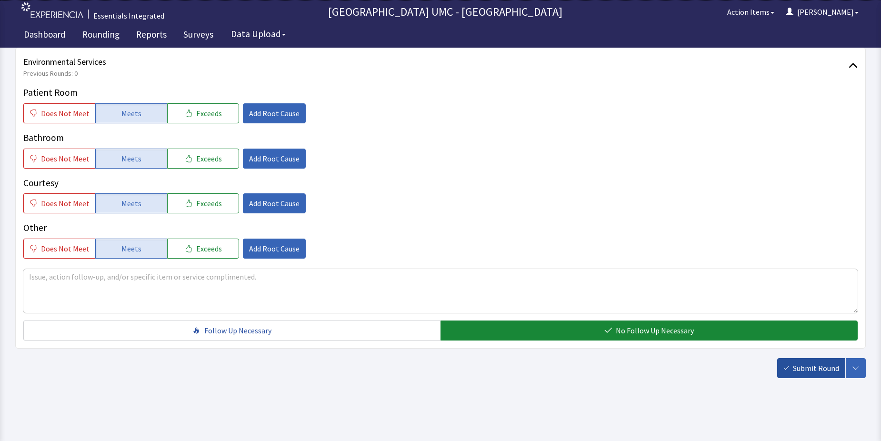
click at [804, 371] on span "Submit Round" at bounding box center [816, 367] width 46 height 11
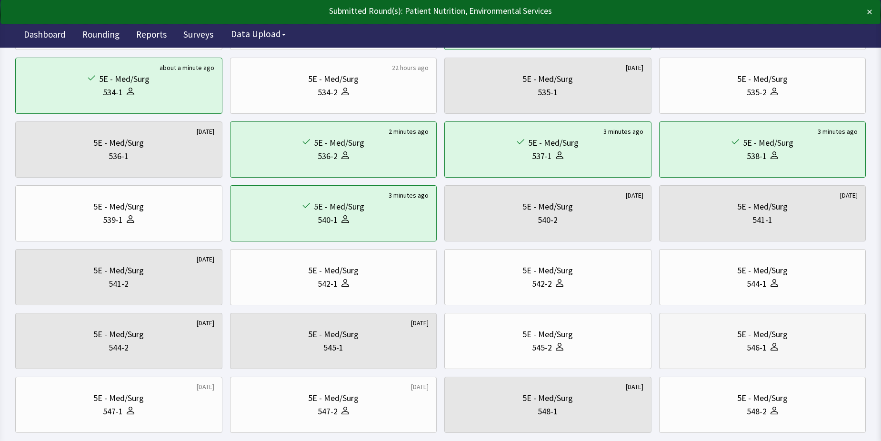
scroll to position [286, 0]
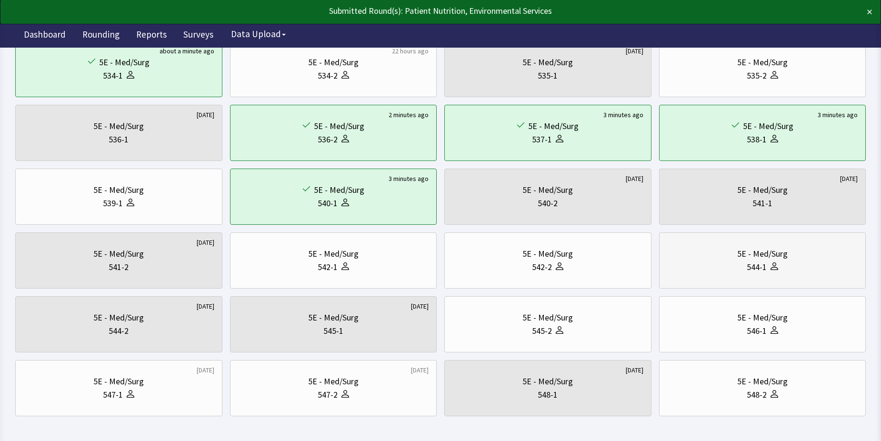
click at [711, 250] on div "5E - Med/Surg" at bounding box center [762, 253] width 191 height 13
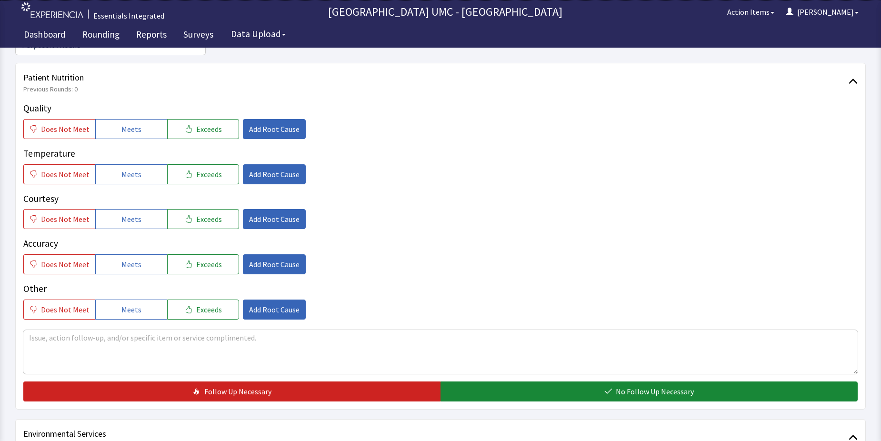
scroll to position [143, 0]
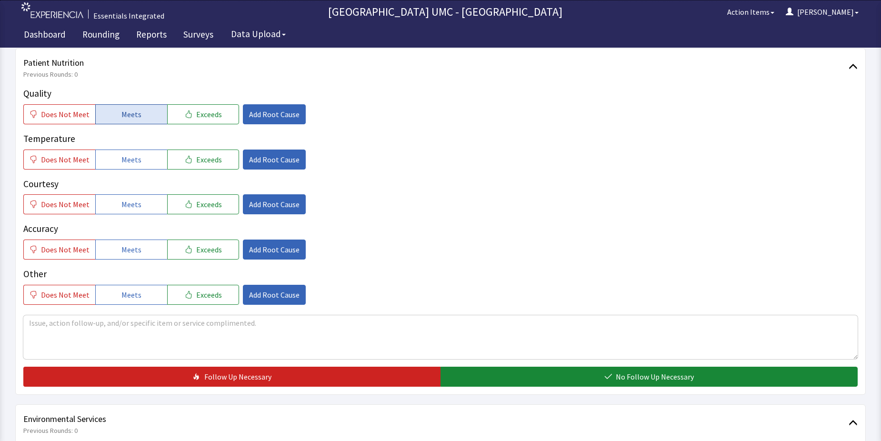
click at [132, 114] on span "Meets" at bounding box center [131, 114] width 20 height 11
click at [132, 161] on span "Meets" at bounding box center [131, 159] width 20 height 11
click at [132, 203] on span "Meets" at bounding box center [131, 204] width 20 height 11
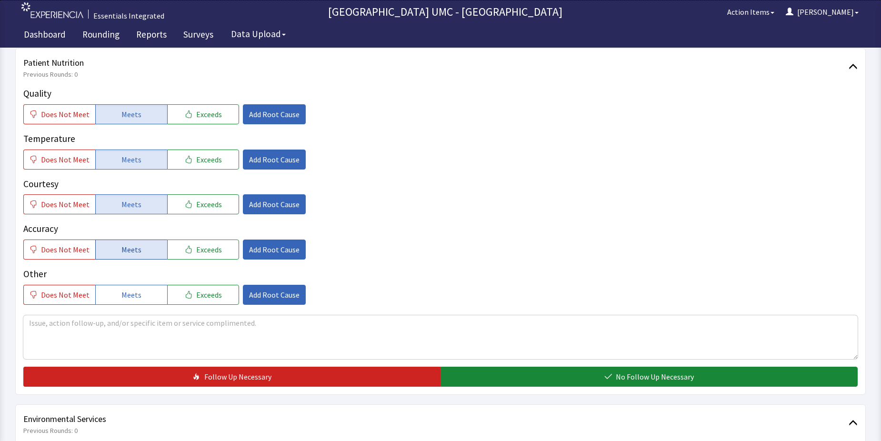
click at [138, 249] on button "Meets" at bounding box center [131, 249] width 72 height 20
click at [140, 299] on button "Meets" at bounding box center [131, 295] width 72 height 20
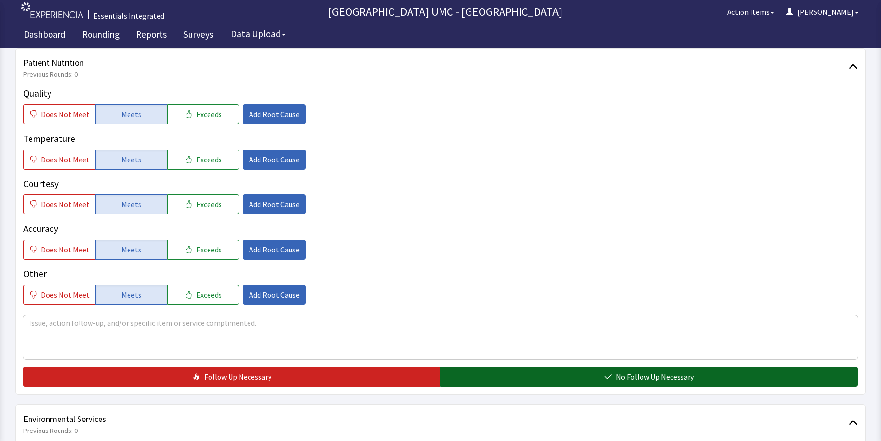
click at [540, 372] on button "No Follow Up Necessary" at bounding box center [648, 377] width 417 height 20
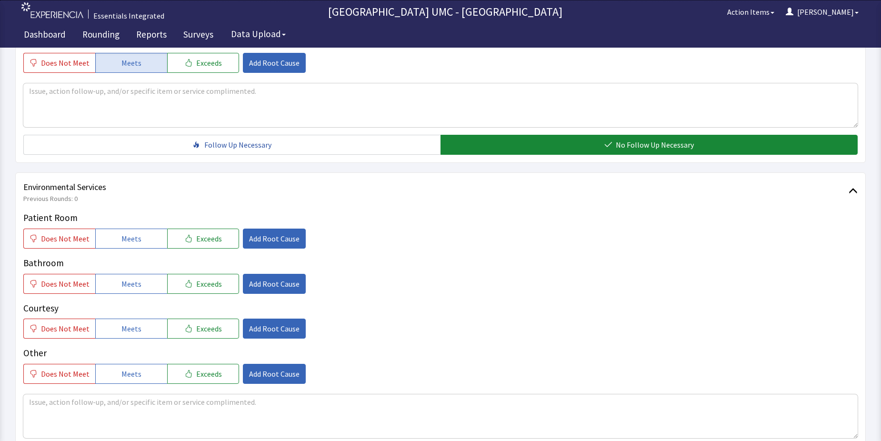
scroll to position [428, 0]
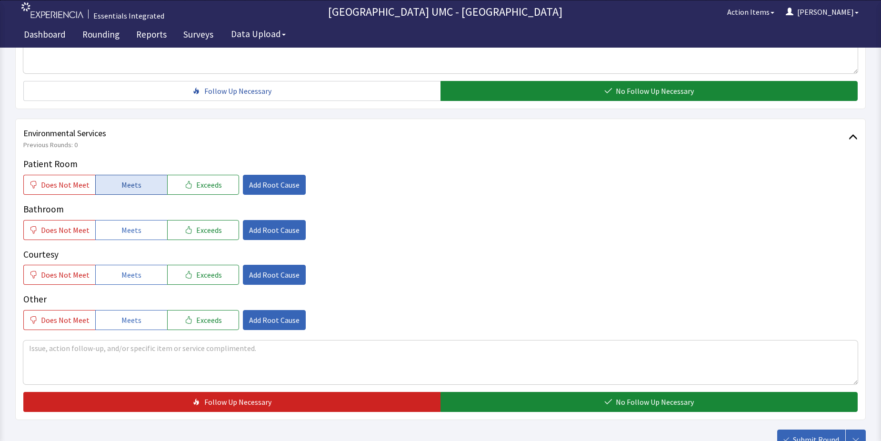
click at [126, 186] on span "Meets" at bounding box center [131, 184] width 20 height 11
click at [130, 233] on span "Meets" at bounding box center [131, 229] width 20 height 11
click at [135, 278] on span "Meets" at bounding box center [131, 274] width 20 height 11
drag, startPoint x: 134, startPoint y: 317, endPoint x: 494, endPoint y: 374, distance: 364.5
click at [134, 317] on span "Meets" at bounding box center [131, 319] width 20 height 11
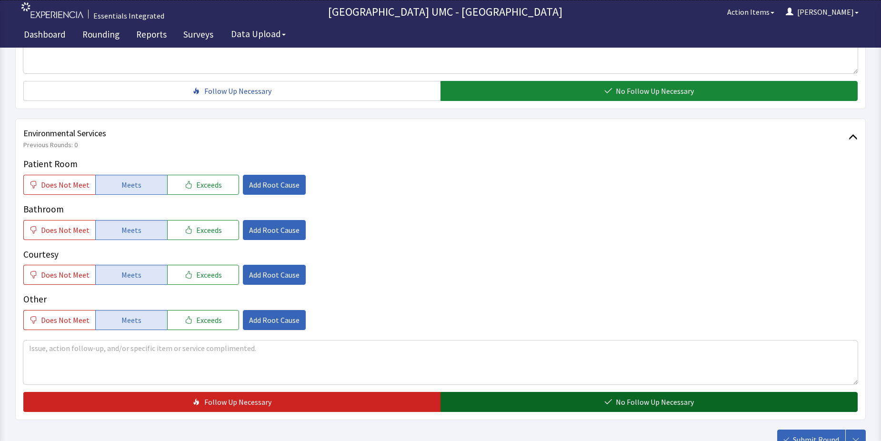
click at [635, 402] on span "No Follow Up Necessary" at bounding box center [655, 401] width 78 height 11
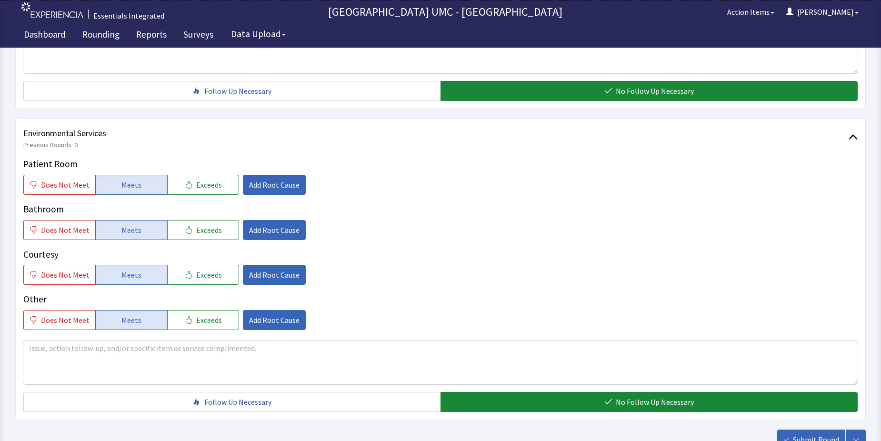
scroll to position [476, 0]
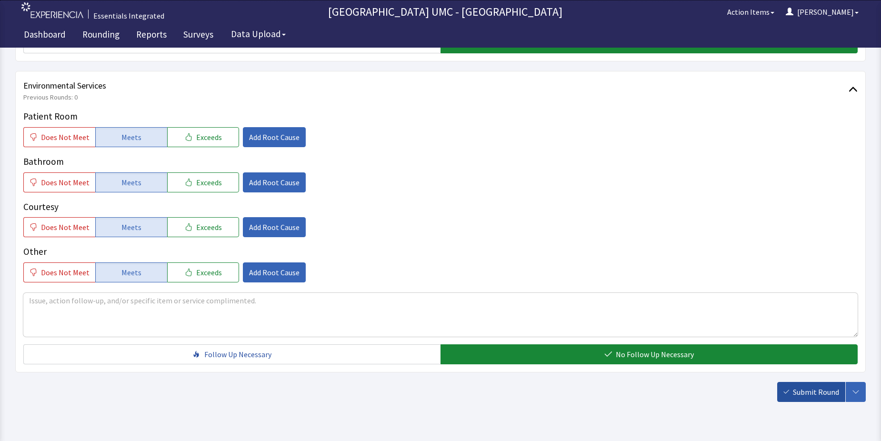
click at [813, 392] on span "Submit Round" at bounding box center [816, 391] width 46 height 11
